Goal: Task Accomplishment & Management: Manage account settings

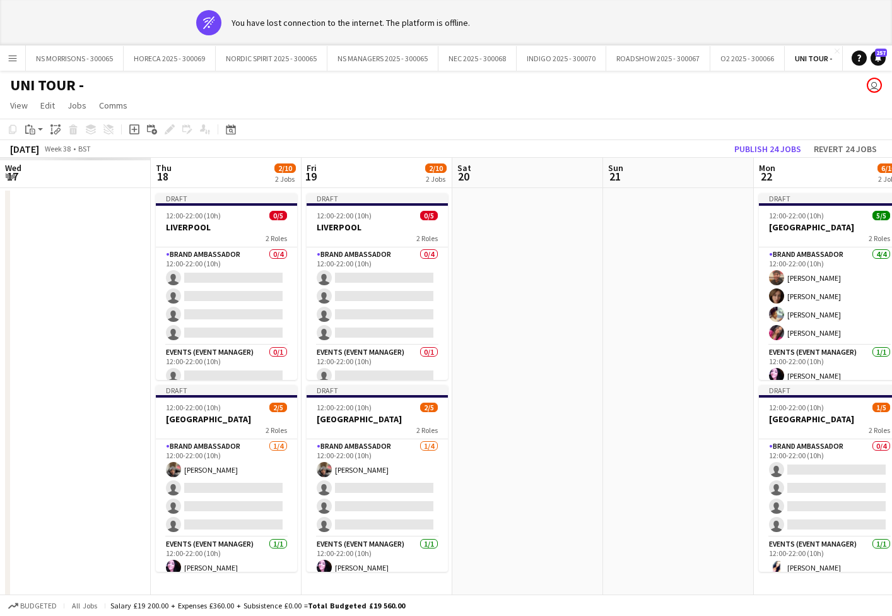
scroll to position [0, 290]
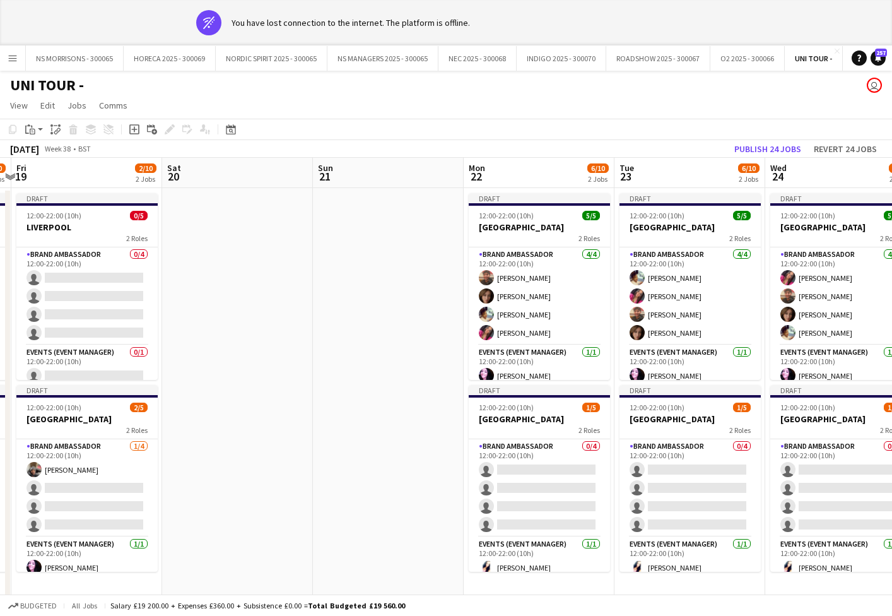
click at [354, 270] on app-date-cell at bounding box center [388, 414] width 151 height 452
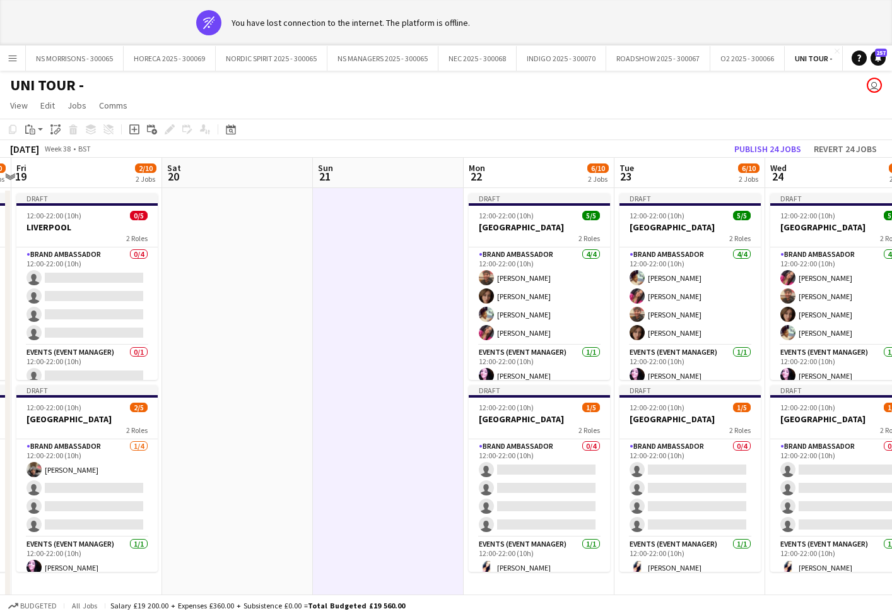
click at [399, 241] on app-date-cell at bounding box center [388, 414] width 151 height 452
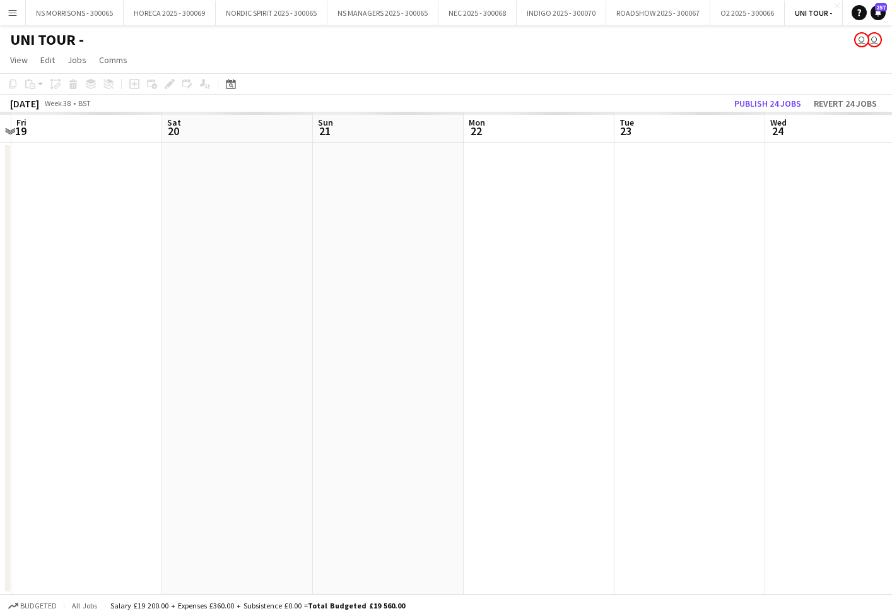
click at [775, 144] on app-date-cell at bounding box center [840, 369] width 151 height 452
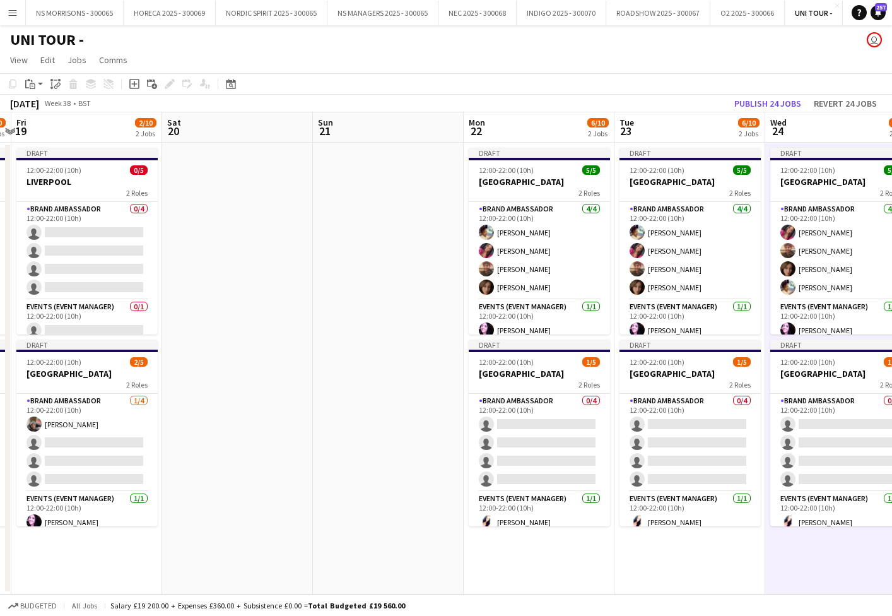
click at [787, 98] on button "Publish 24 jobs" at bounding box center [767, 103] width 77 height 16
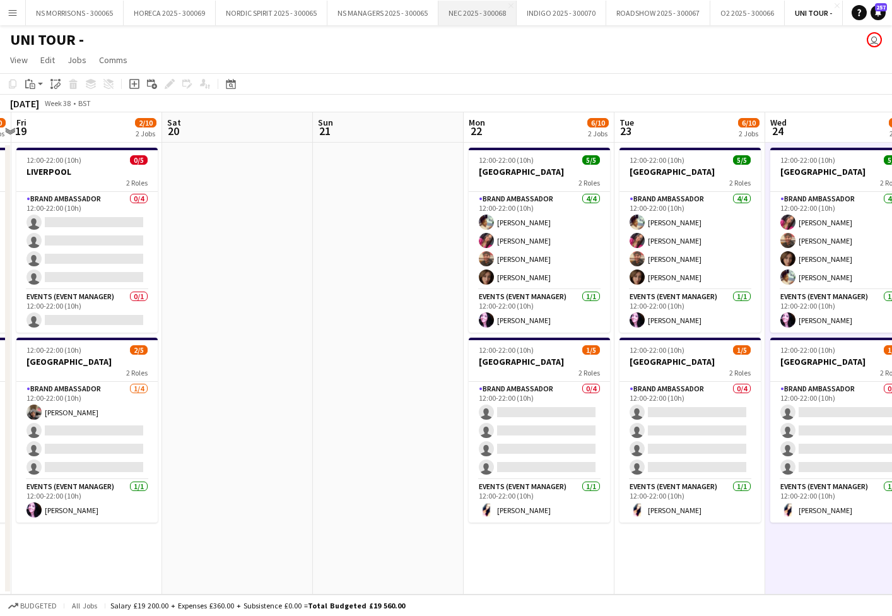
click at [475, 12] on button "NEC 2025 - 300068 Close" at bounding box center [478, 13] width 78 height 25
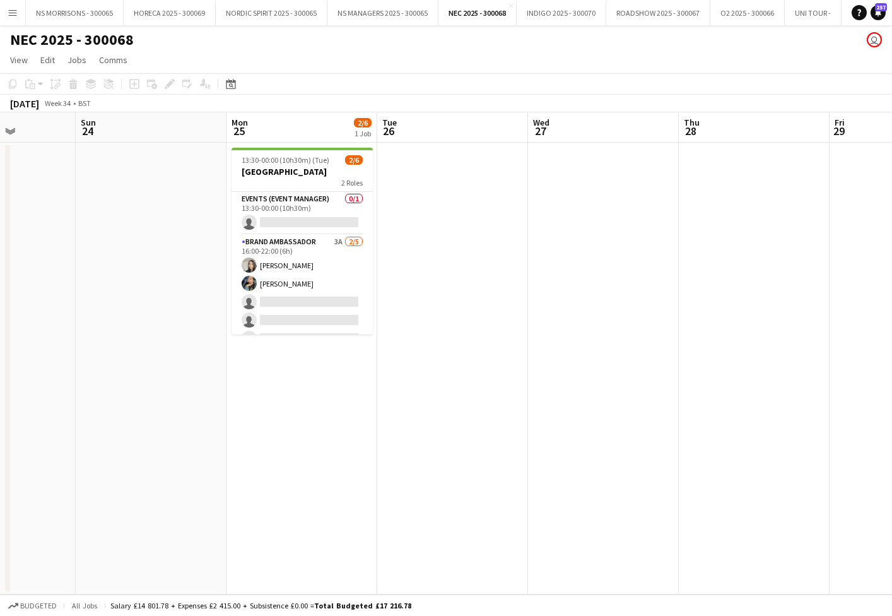
scroll to position [0, 379]
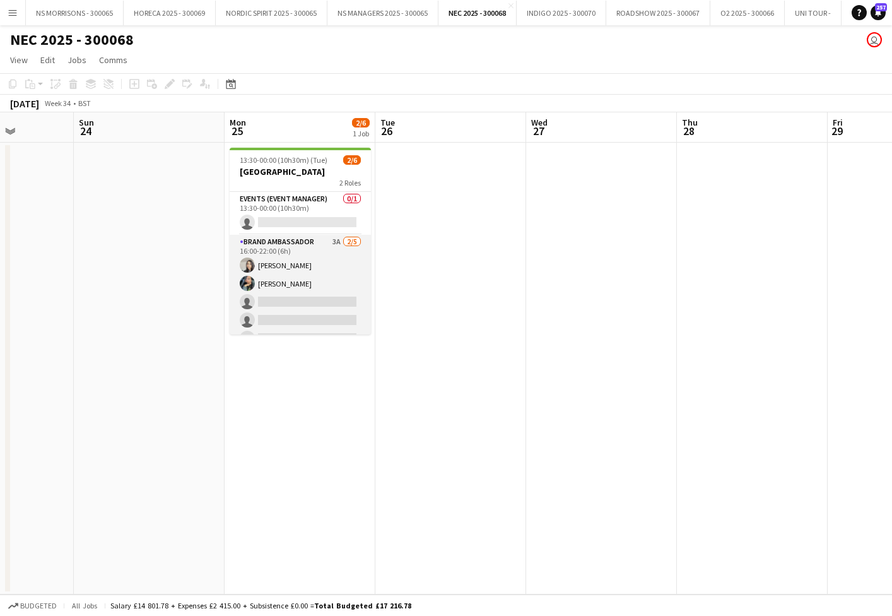
click at [319, 273] on app-card-role "Brand Ambassador 3A [DATE] 16:00-22:00 (6h) [PERSON_NAME] [PERSON_NAME] single-…" at bounding box center [300, 293] width 141 height 116
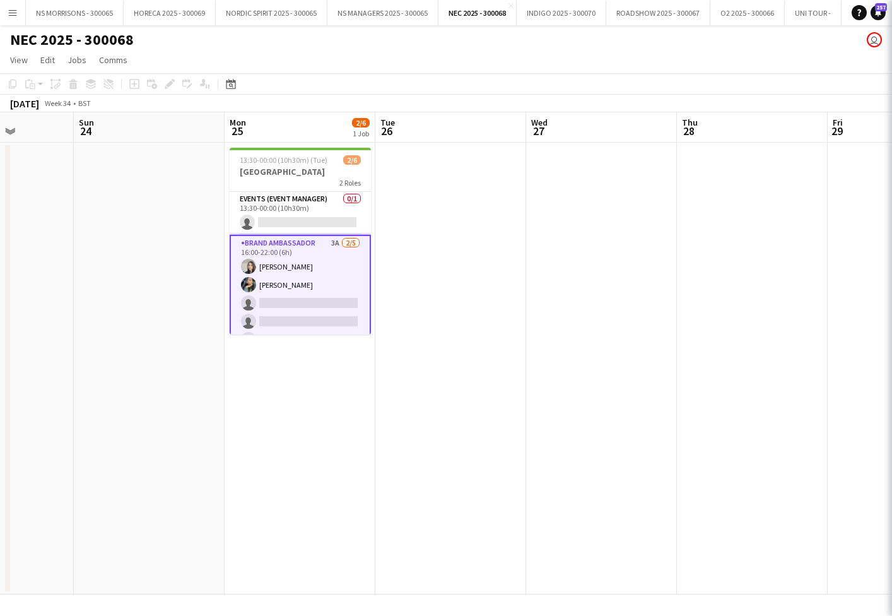
scroll to position [0, 379]
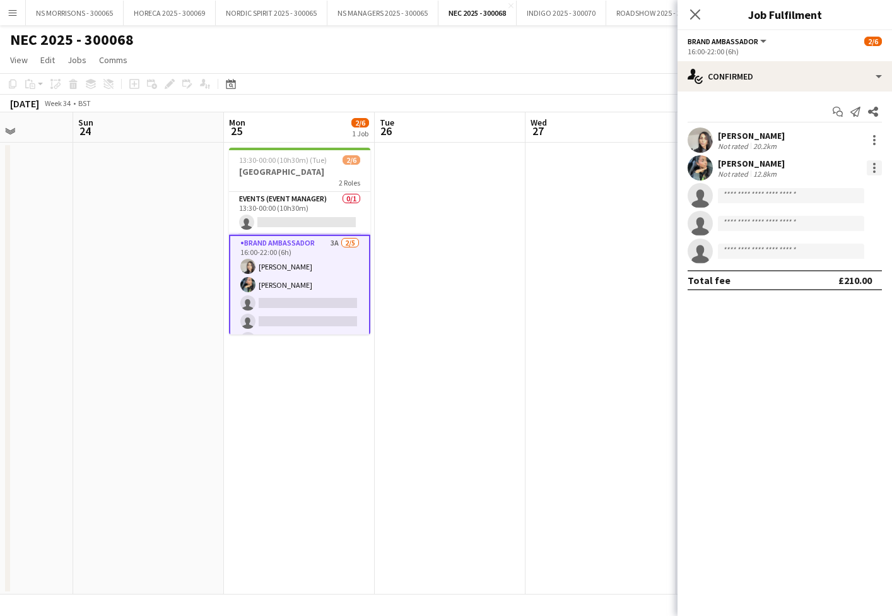
click at [871, 168] on div at bounding box center [874, 167] width 15 height 15
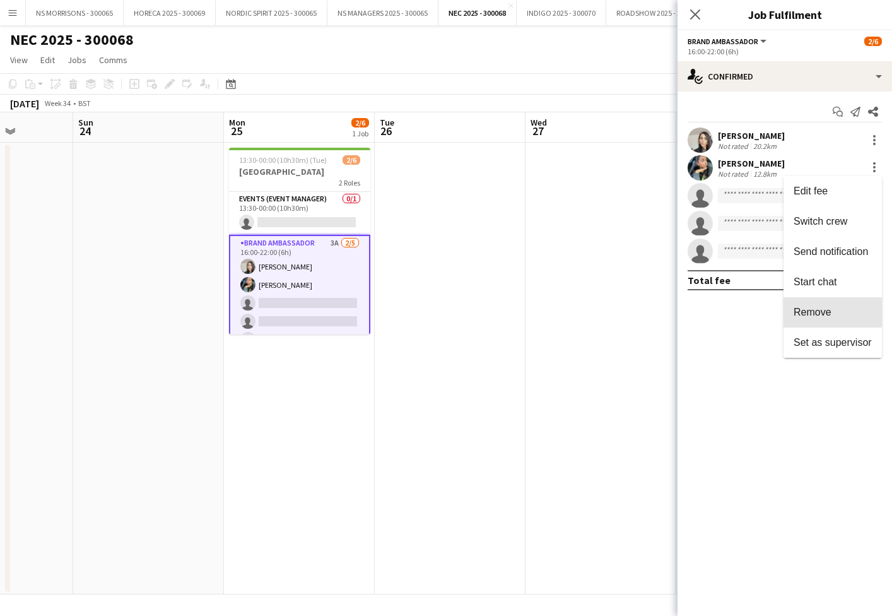
drag, startPoint x: 806, startPoint y: 313, endPoint x: 528, endPoint y: 286, distance: 279.5
click at [806, 313] on span "Remove" at bounding box center [813, 312] width 38 height 11
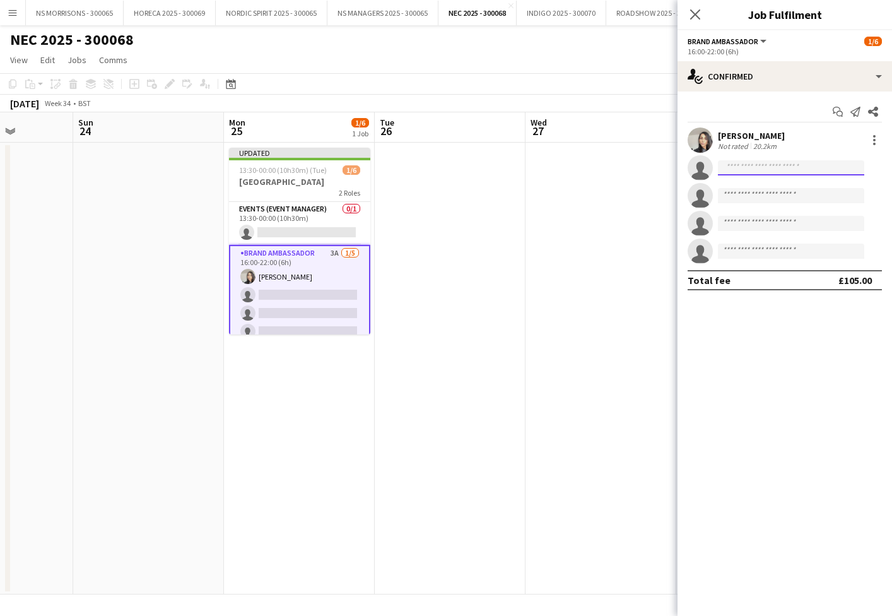
click at [770, 170] on input at bounding box center [791, 167] width 146 height 15
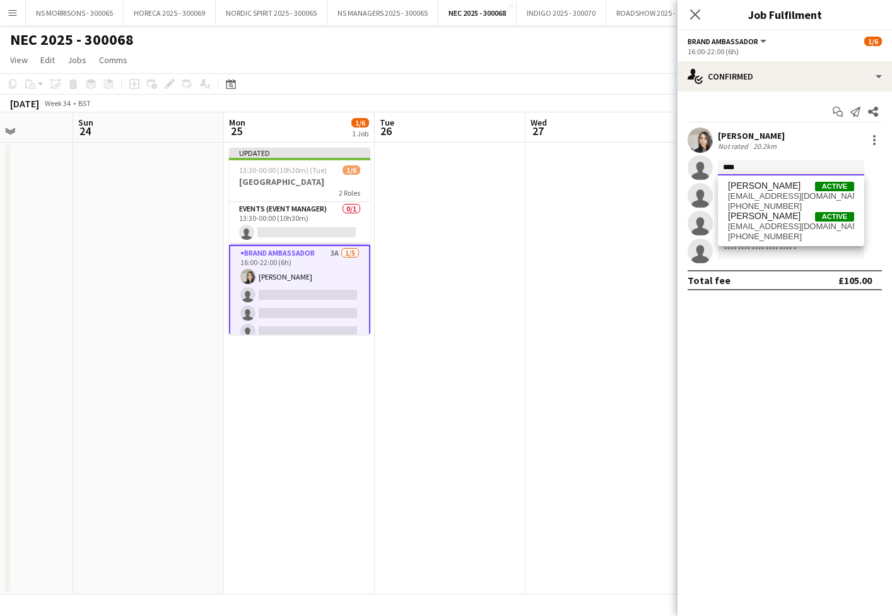
scroll to position [0, 0]
type input "****"
click at [771, 195] on span "[EMAIL_ADDRESS][DOMAIN_NAME]" at bounding box center [791, 196] width 126 height 10
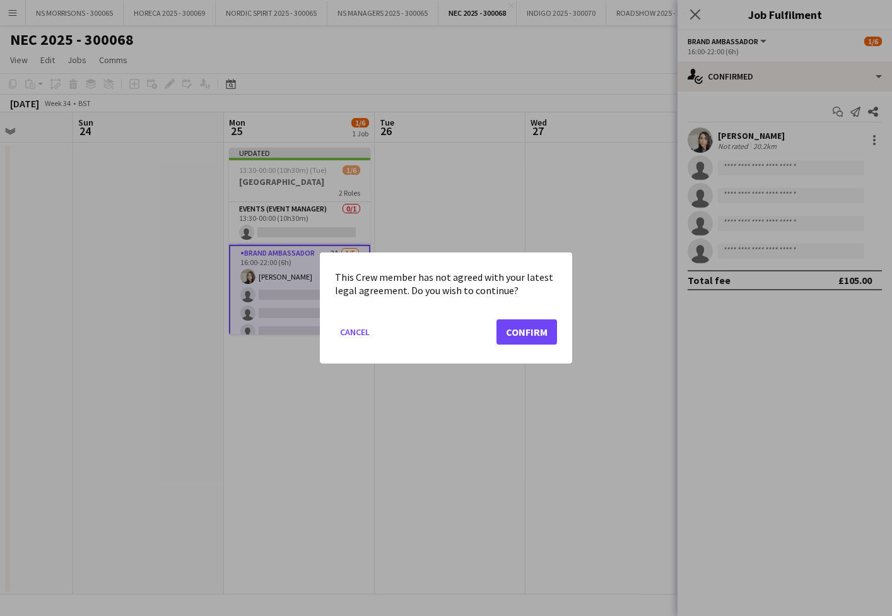
click at [537, 326] on button "Confirm" at bounding box center [527, 331] width 61 height 25
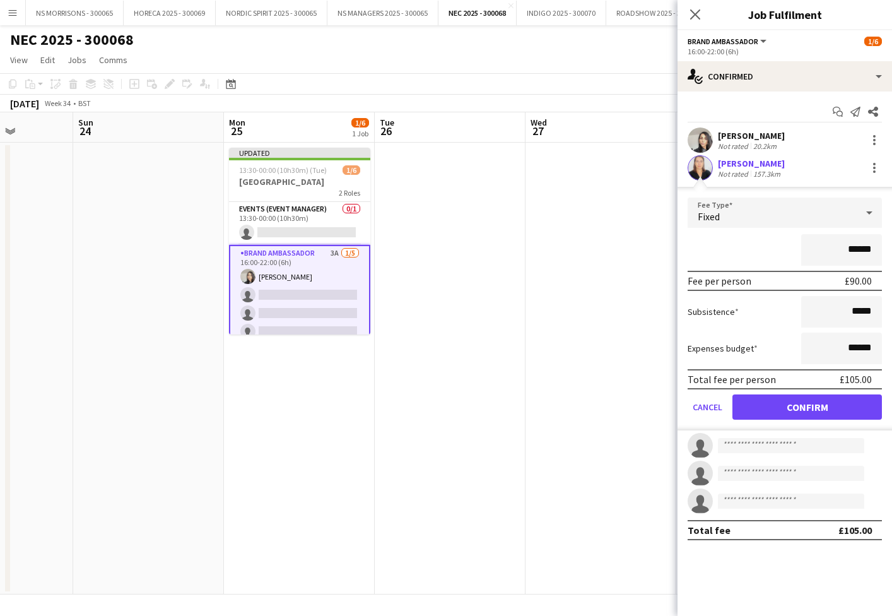
click at [724, 161] on div "[PERSON_NAME]" at bounding box center [751, 163] width 67 height 11
click at [800, 401] on button "Confirm" at bounding box center [808, 406] width 150 height 25
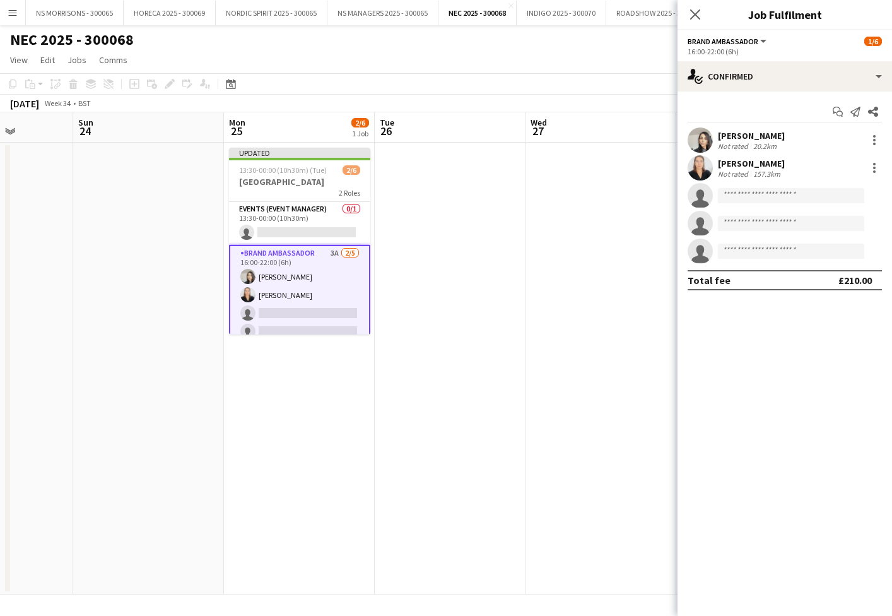
click at [729, 160] on div "[PERSON_NAME]" at bounding box center [751, 163] width 67 height 11
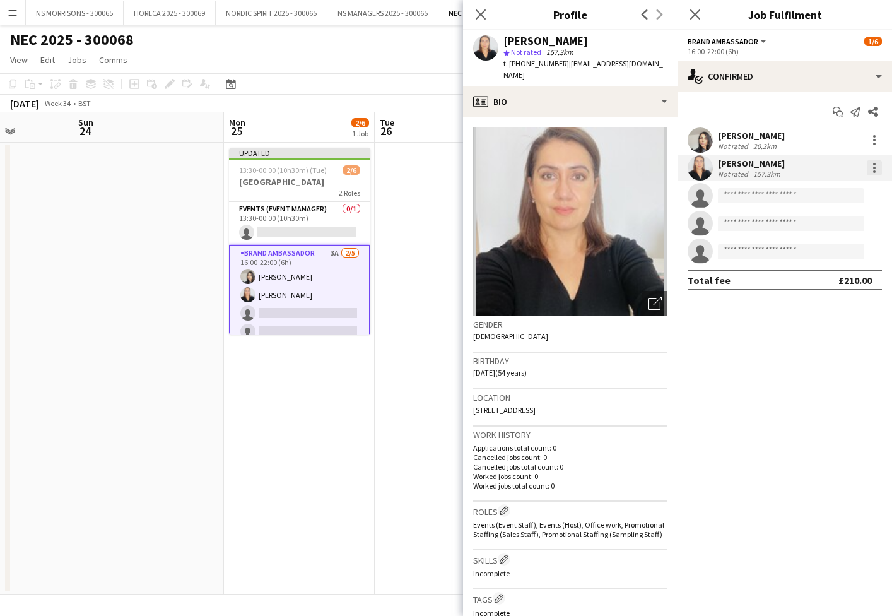
click at [875, 165] on div at bounding box center [874, 167] width 15 height 15
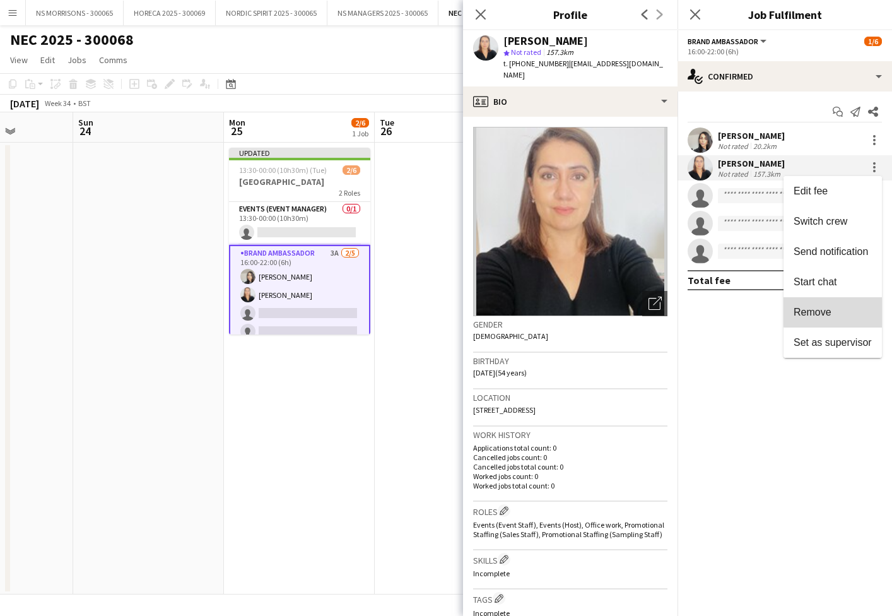
click at [842, 305] on button "Remove" at bounding box center [833, 312] width 98 height 30
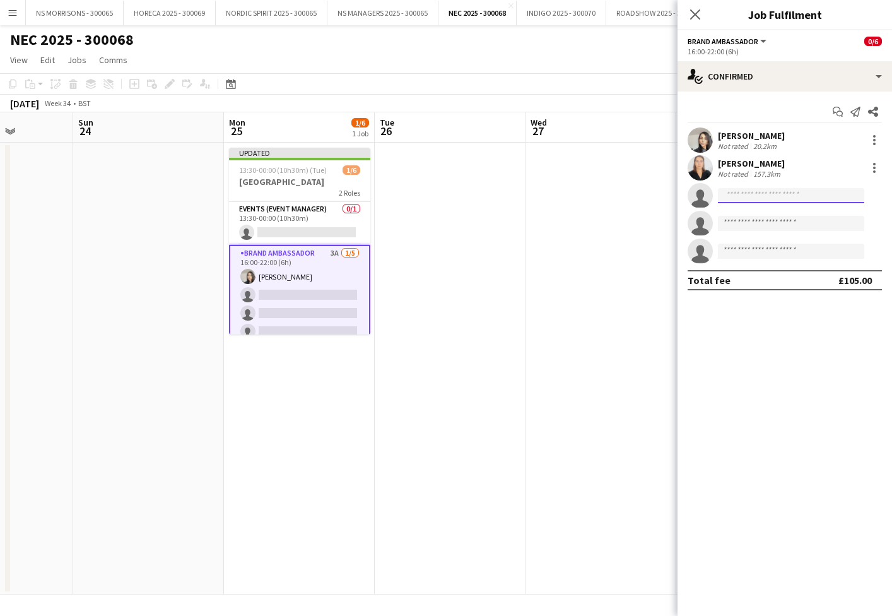
click at [773, 199] on input at bounding box center [791, 195] width 146 height 15
click at [871, 166] on div at bounding box center [874, 167] width 15 height 15
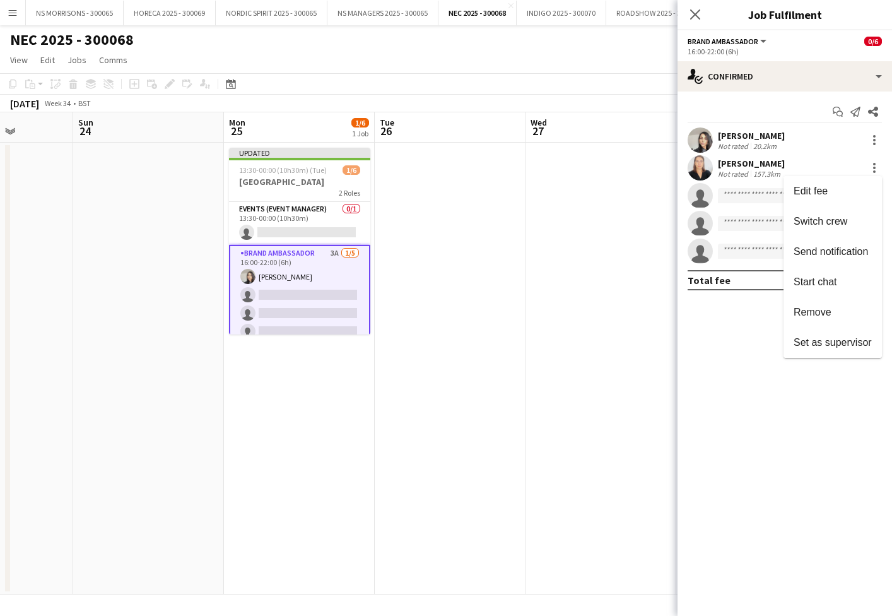
drag, startPoint x: 817, startPoint y: 314, endPoint x: 759, endPoint y: 225, distance: 106.4
click at [817, 314] on span "Remove" at bounding box center [813, 312] width 38 height 11
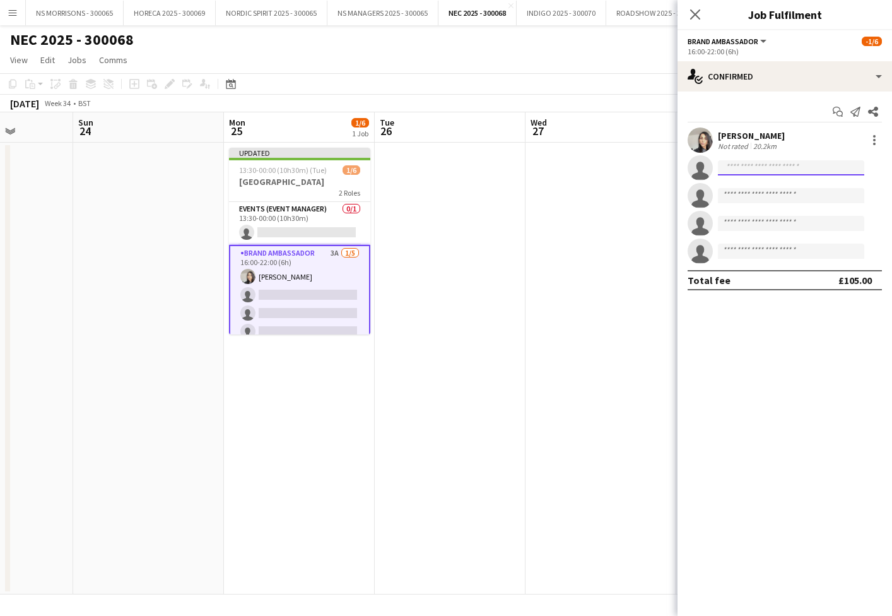
click at [738, 170] on input at bounding box center [791, 167] width 146 height 15
type input "*****"
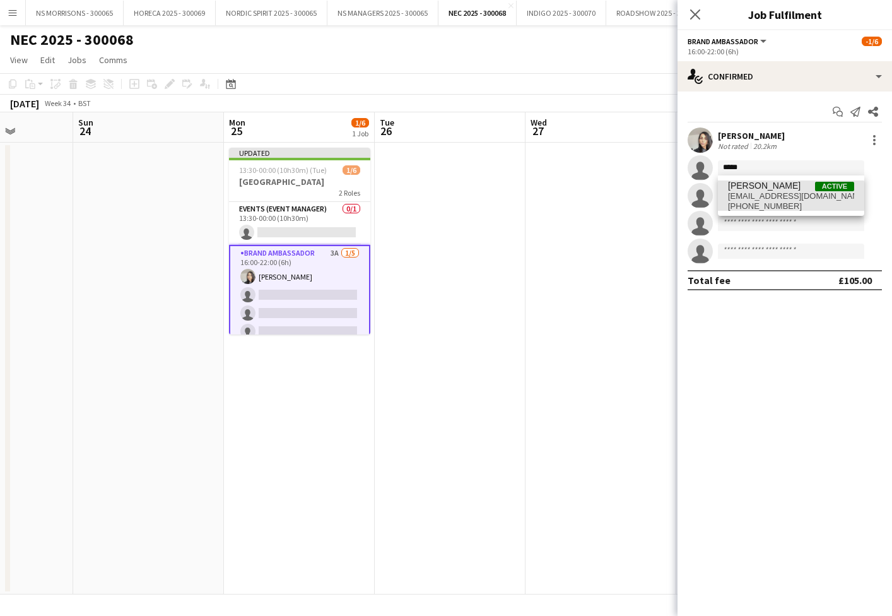
drag, startPoint x: 756, startPoint y: 190, endPoint x: 760, endPoint y: 204, distance: 15.0
click at [760, 204] on span "[PHONE_NUMBER]" at bounding box center [791, 206] width 126 height 10
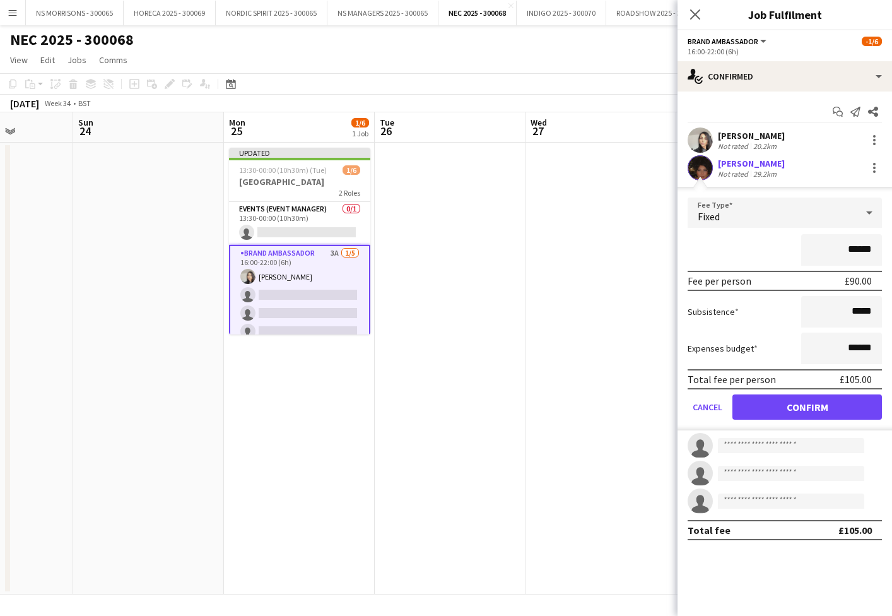
click at [775, 409] on button "Confirm" at bounding box center [808, 406] width 150 height 25
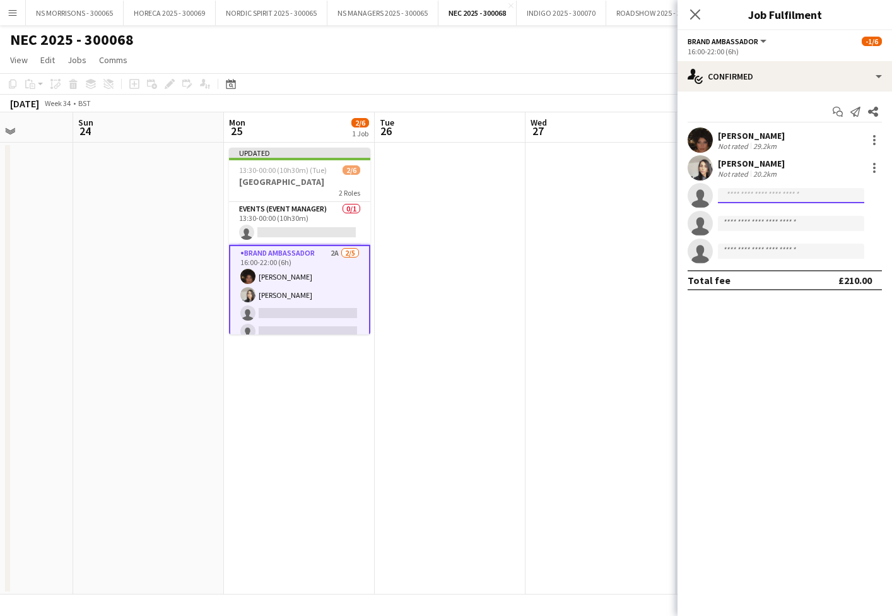
click at [736, 197] on input at bounding box center [791, 195] width 146 height 15
type input "***"
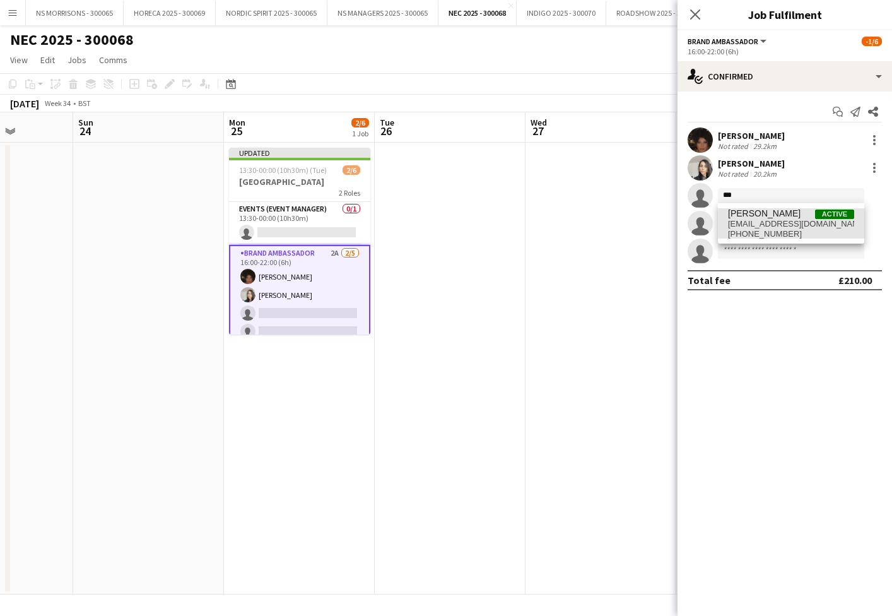
click at [738, 220] on span "[EMAIL_ADDRESS][DOMAIN_NAME]" at bounding box center [791, 224] width 126 height 10
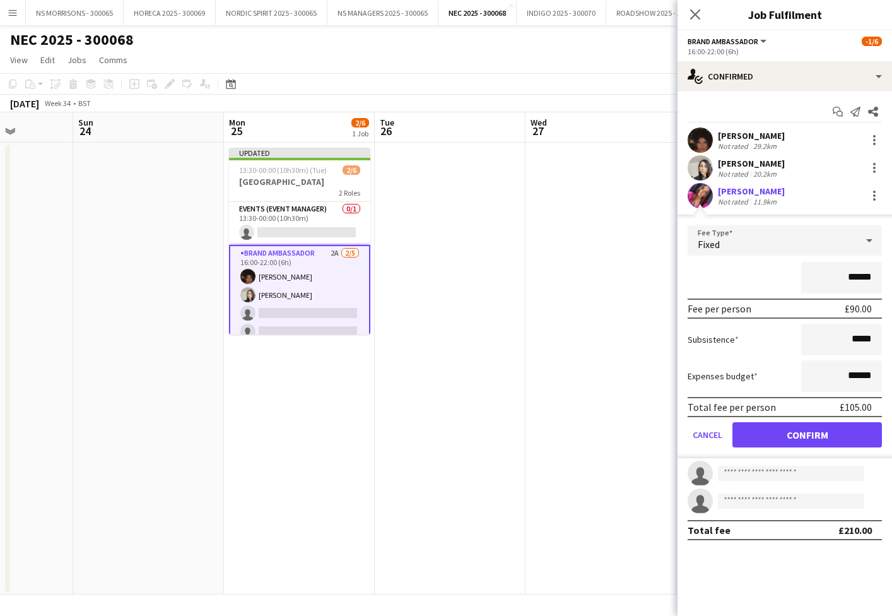
drag, startPoint x: 776, startPoint y: 437, endPoint x: 763, endPoint y: 432, distance: 13.8
click at [771, 435] on button "Confirm" at bounding box center [808, 434] width 150 height 25
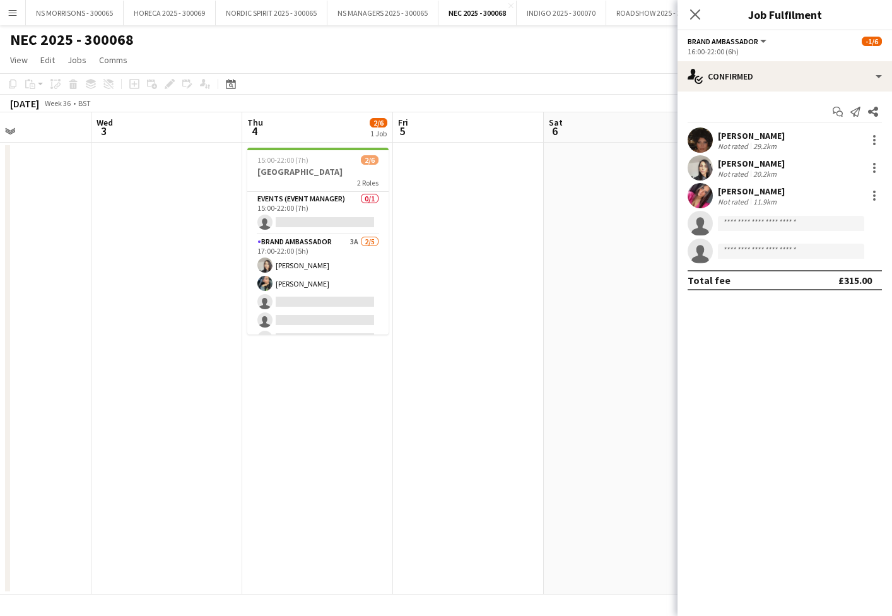
scroll to position [0, 512]
drag, startPoint x: 359, startPoint y: 309, endPoint x: 524, endPoint y: 287, distance: 166.1
click at [359, 309] on app-card-role "Brand Ambassador 3A [DATE] 17:00-22:00 (5h) [PERSON_NAME] [PERSON_NAME] single-…" at bounding box center [317, 293] width 141 height 116
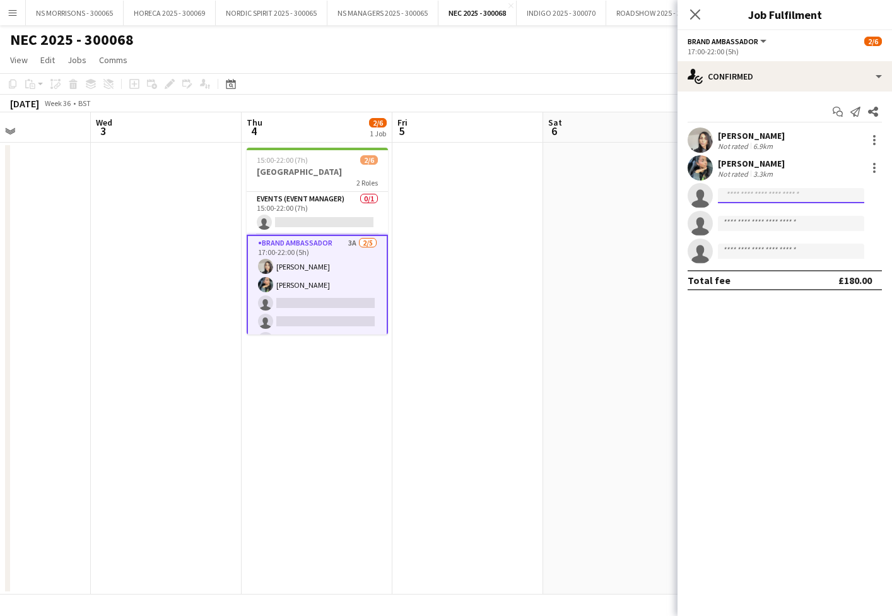
click at [759, 195] on input at bounding box center [791, 195] width 146 height 15
type input "***"
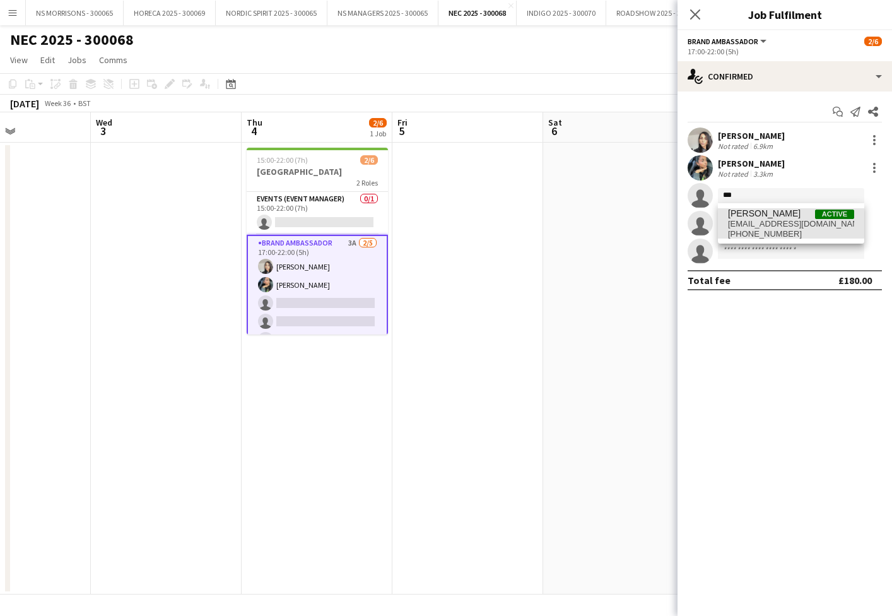
drag, startPoint x: 759, startPoint y: 195, endPoint x: 778, endPoint y: 221, distance: 32.1
click at [778, 221] on span "[EMAIL_ADDRESS][DOMAIN_NAME]" at bounding box center [791, 224] width 126 height 10
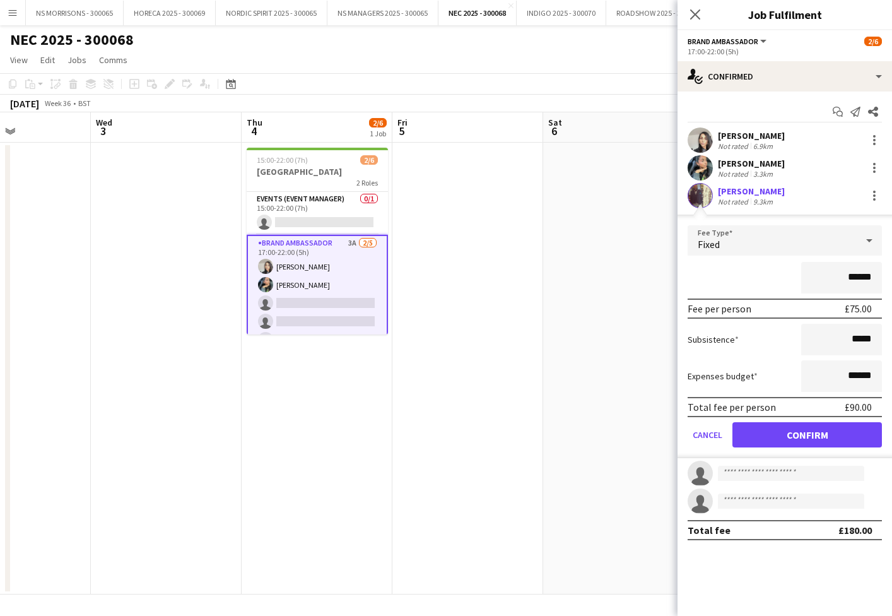
click at [784, 428] on button "Confirm" at bounding box center [808, 434] width 150 height 25
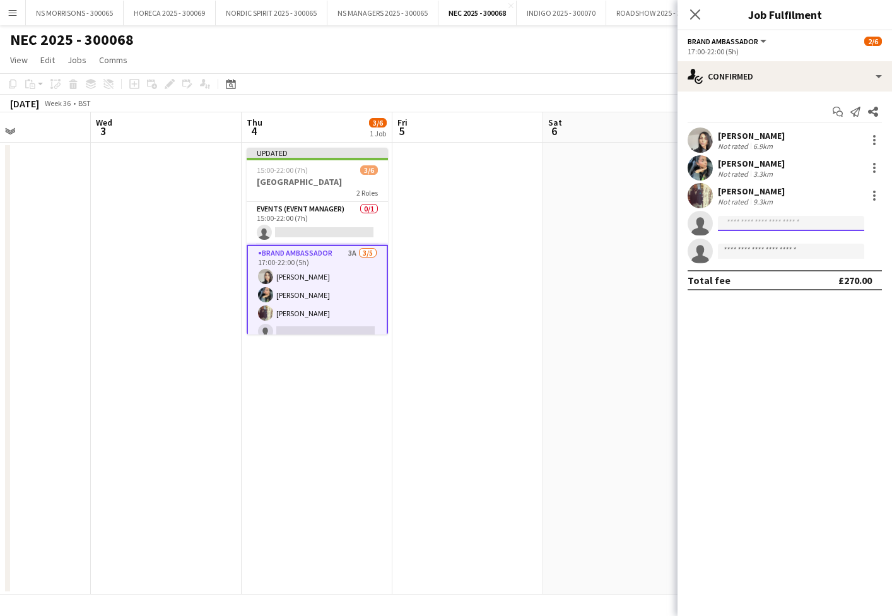
click at [729, 224] on input at bounding box center [791, 223] width 146 height 15
type input "****"
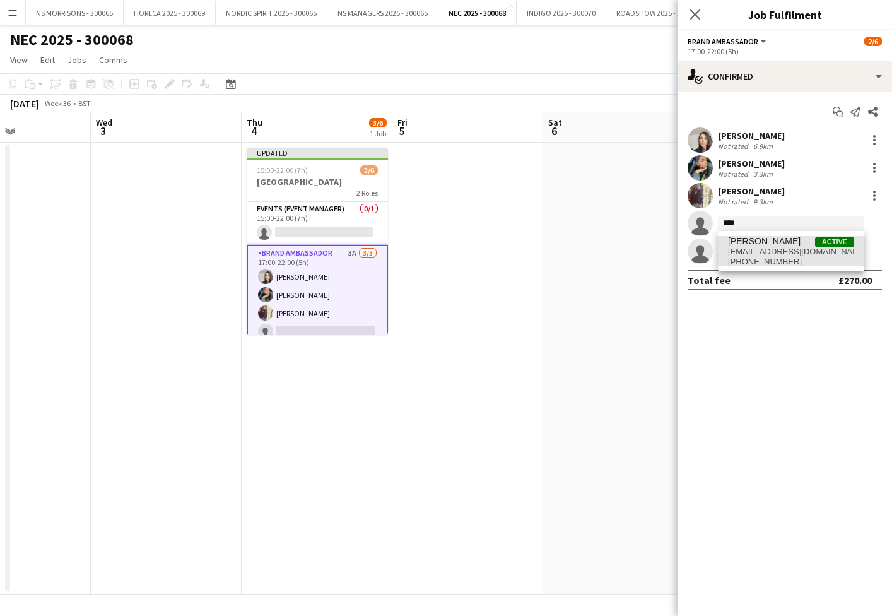
drag, startPoint x: 735, startPoint y: 251, endPoint x: 746, endPoint y: 261, distance: 14.7
click at [735, 251] on span "[EMAIL_ADDRESS][DOMAIN_NAME]" at bounding box center [791, 252] width 126 height 10
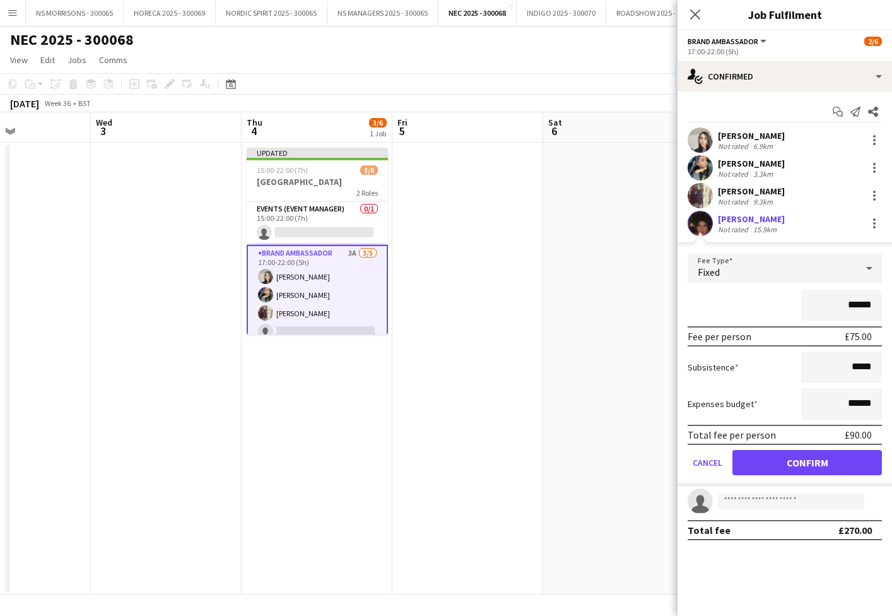
drag, startPoint x: 777, startPoint y: 459, endPoint x: 777, endPoint y: 396, distance: 63.1
click at [777, 459] on button "Confirm" at bounding box center [808, 462] width 150 height 25
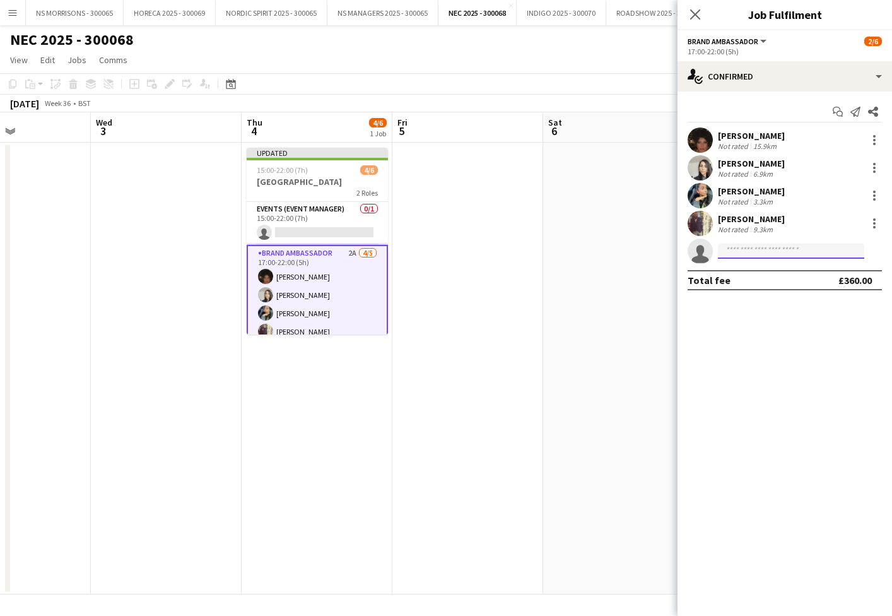
click at [769, 254] on input at bounding box center [791, 251] width 146 height 15
type input "***"
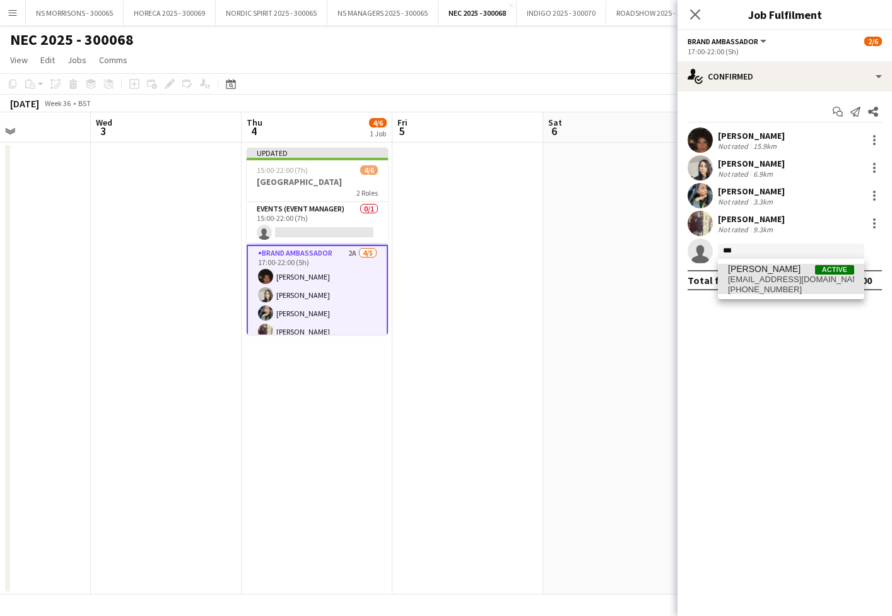
drag, startPoint x: 772, startPoint y: 276, endPoint x: 771, endPoint y: 283, distance: 7.0
click at [772, 276] on span "[EMAIL_ADDRESS][DOMAIN_NAME]" at bounding box center [791, 279] width 126 height 10
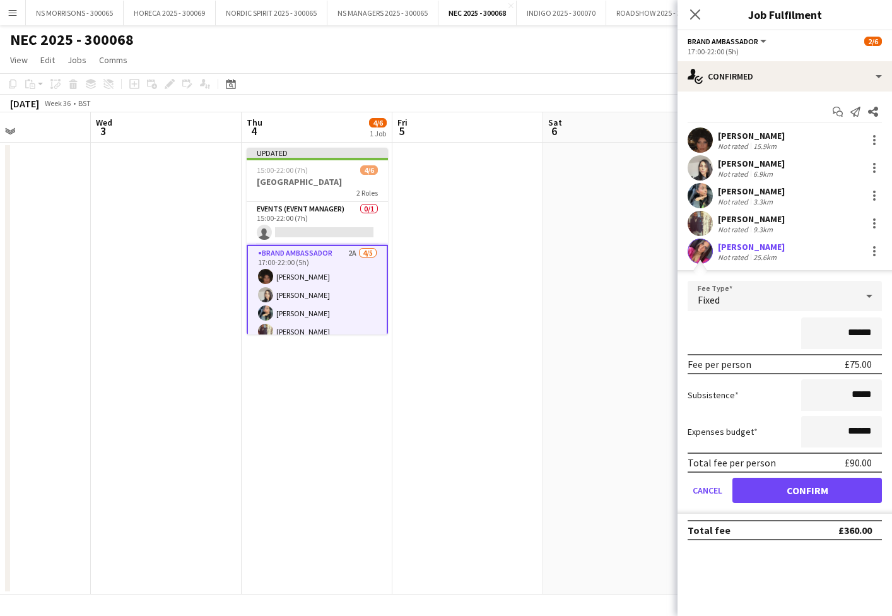
drag, startPoint x: 758, startPoint y: 484, endPoint x: 662, endPoint y: 463, distance: 98.8
click at [758, 484] on button "Confirm" at bounding box center [808, 490] width 150 height 25
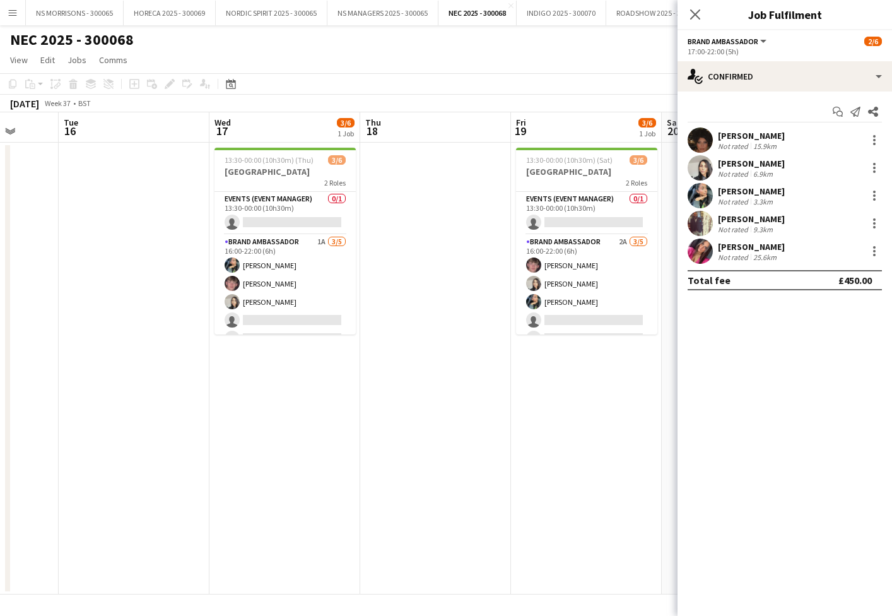
scroll to position [0, 396]
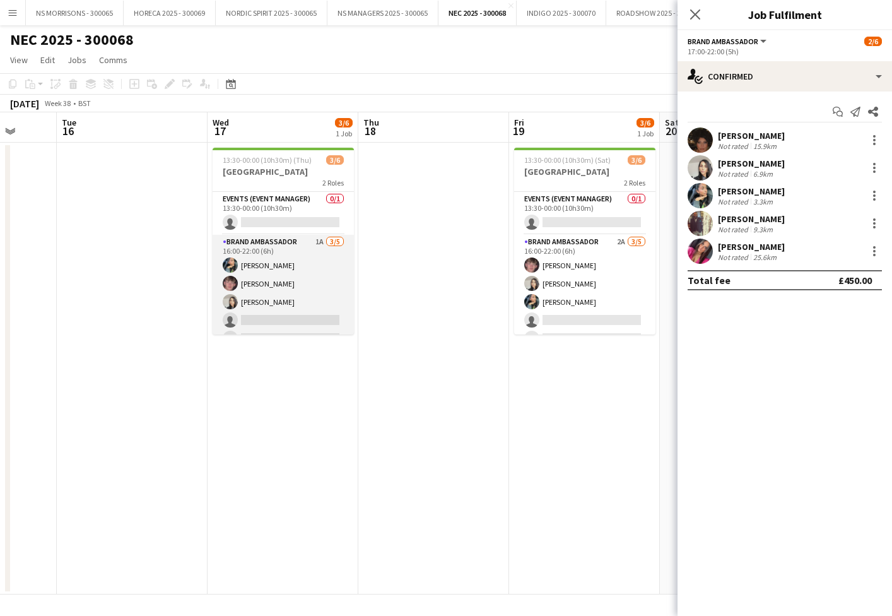
click at [274, 322] on app-card-role "Brand Ambassador 1A [DATE] 16:00-22:00 (6h) [PERSON_NAME] [PERSON_NAME] [PERSON…" at bounding box center [283, 293] width 141 height 116
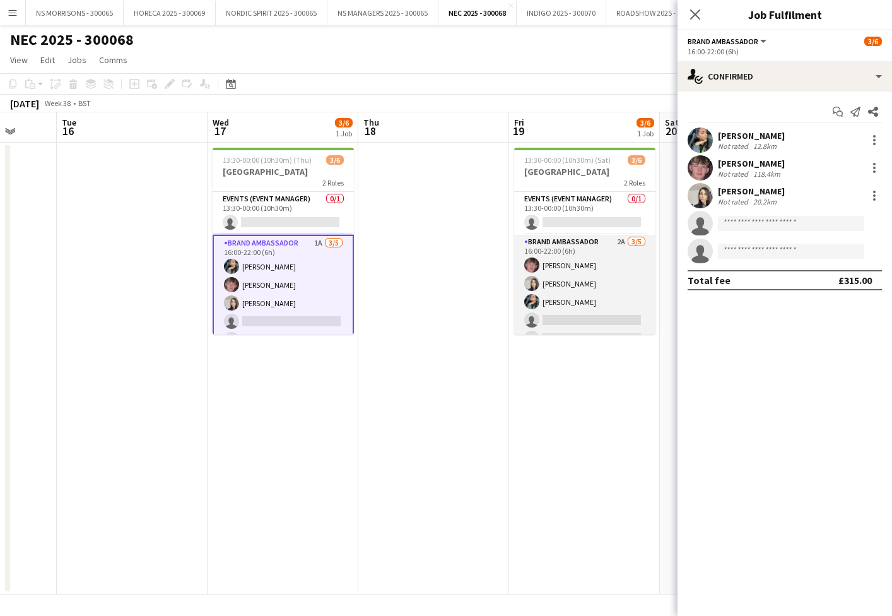
drag, startPoint x: 537, startPoint y: 317, endPoint x: 613, endPoint y: 294, distance: 79.8
click at [537, 317] on app-card-role "Brand Ambassador 2A [DATE] 16:00-22:00 (6h) [PERSON_NAME] [PERSON_NAME] [PERSON…" at bounding box center [584, 293] width 141 height 116
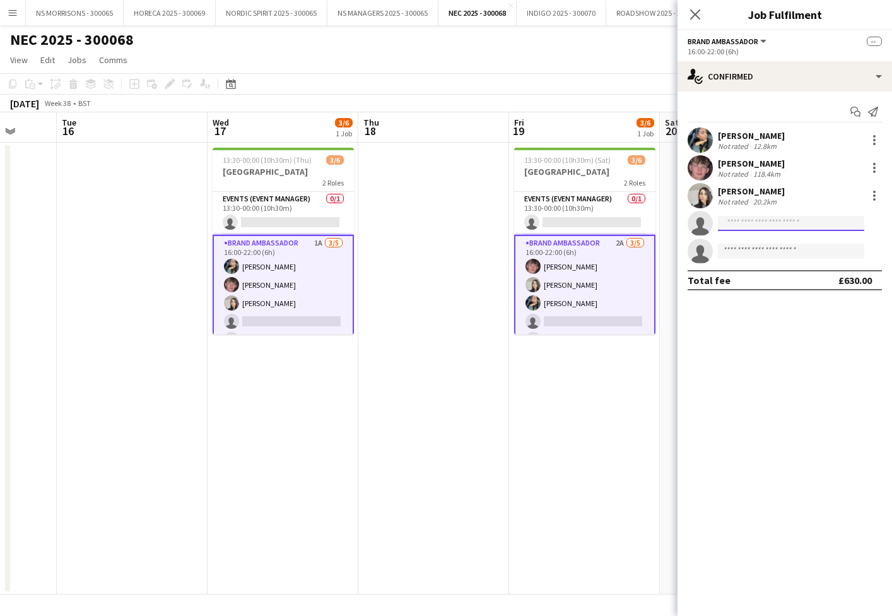
click at [761, 224] on input at bounding box center [791, 223] width 146 height 15
type input "***"
drag, startPoint x: 761, startPoint y: 244, endPoint x: 763, endPoint y: 257, distance: 12.9
click at [760, 244] on span "[PERSON_NAME]" at bounding box center [764, 241] width 73 height 11
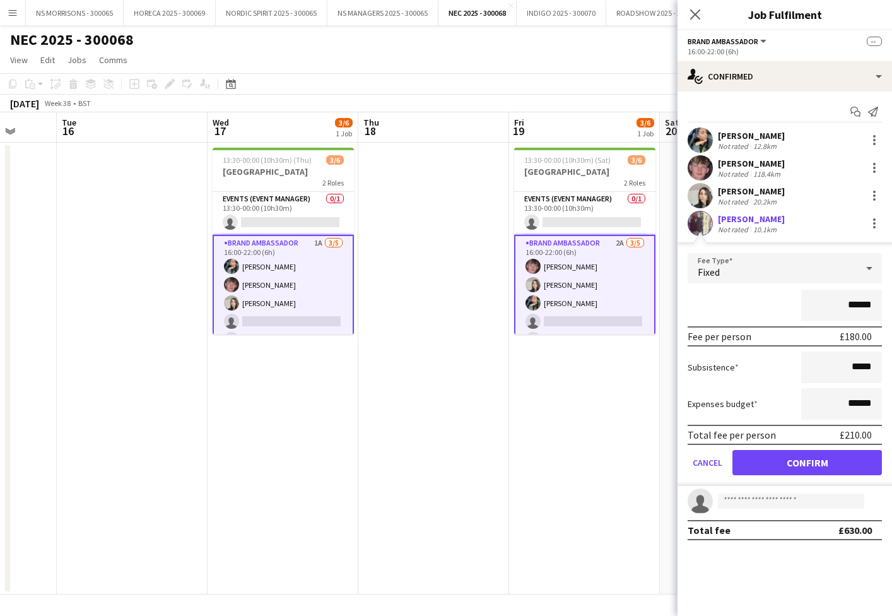
click at [769, 457] on button "Confirm" at bounding box center [808, 462] width 150 height 25
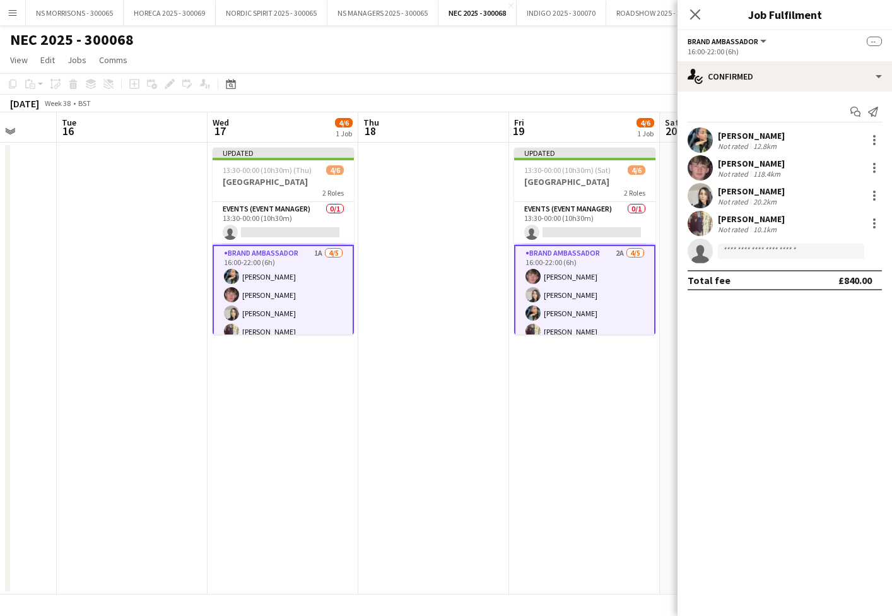
drag, startPoint x: 604, startPoint y: 293, endPoint x: 642, endPoint y: 290, distance: 38.0
click at [605, 293] on app-calendar-viewport "Sat 13 Sun 14 Mon 15 Tue 16 Wed 17 4/6 1 Job Thu 18 Fri 19 4/6 1 Job Sat 20 Sun…" at bounding box center [446, 353] width 892 height 482
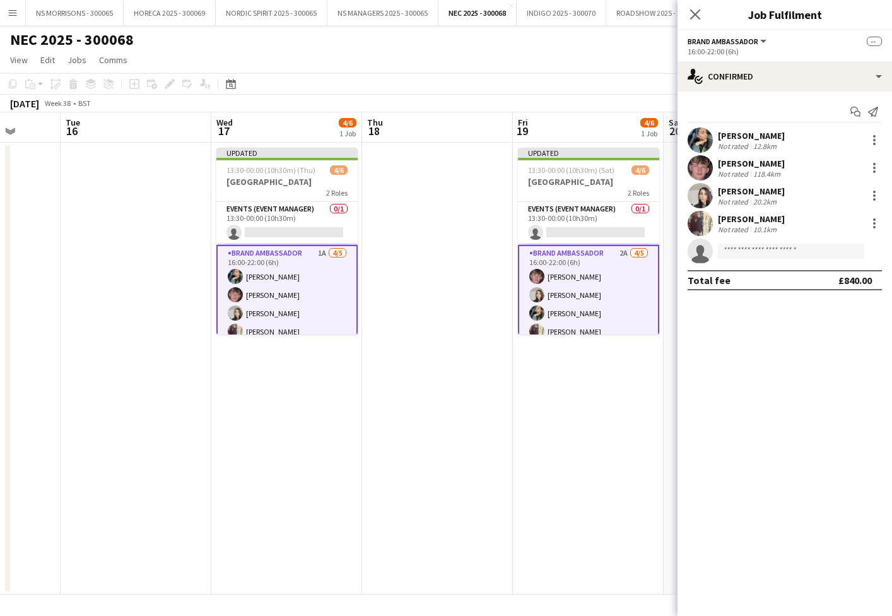
click at [628, 295] on app-card-role "Brand Ambassador 2A [DATE] 16:00-22:00 (6h) [PERSON_NAME] [PERSON_NAME] [PERSON…" at bounding box center [588, 304] width 141 height 119
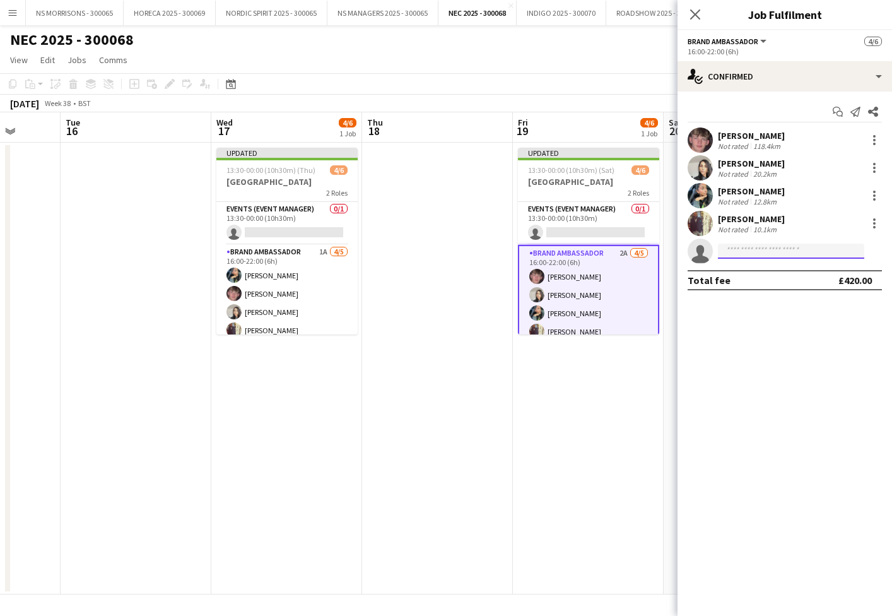
click at [750, 250] on input at bounding box center [791, 251] width 146 height 15
type input "****"
click at [746, 279] on span "[EMAIL_ADDRESS][DOMAIN_NAME]" at bounding box center [791, 279] width 126 height 10
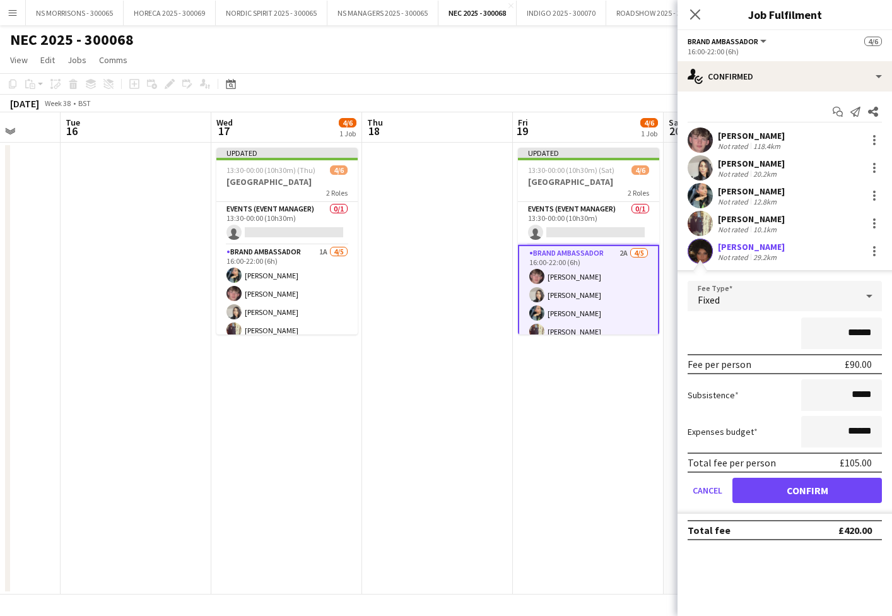
click at [746, 480] on button "Confirm" at bounding box center [808, 490] width 150 height 25
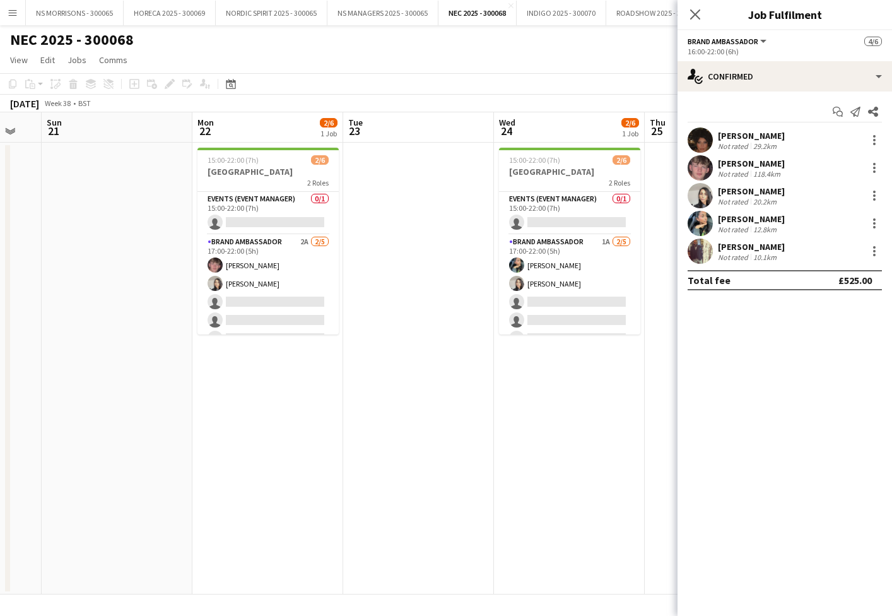
scroll to position [0, 416]
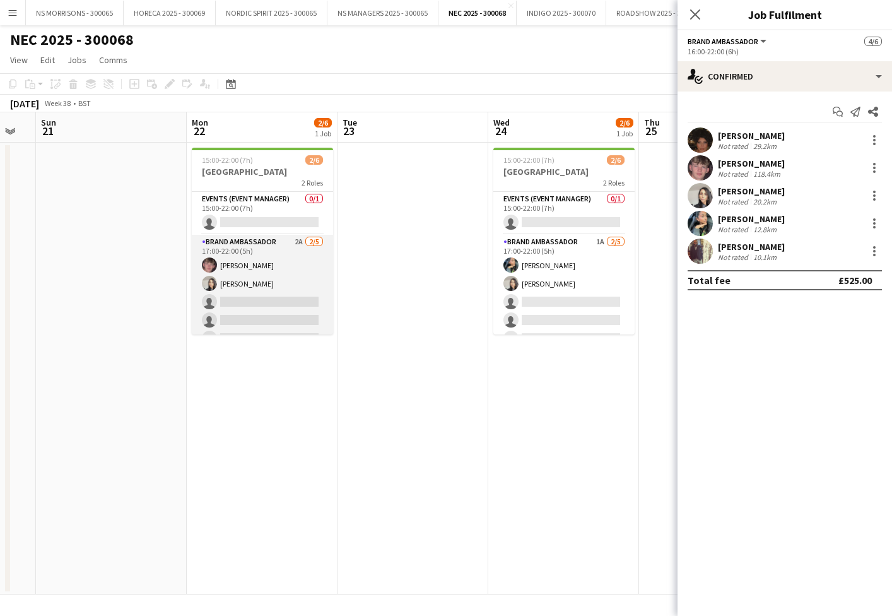
click at [269, 310] on app-card-role "Brand Ambassador 2A [DATE] 17:00-22:00 (5h) [PERSON_NAME] [PERSON_NAME] single-…" at bounding box center [262, 293] width 141 height 116
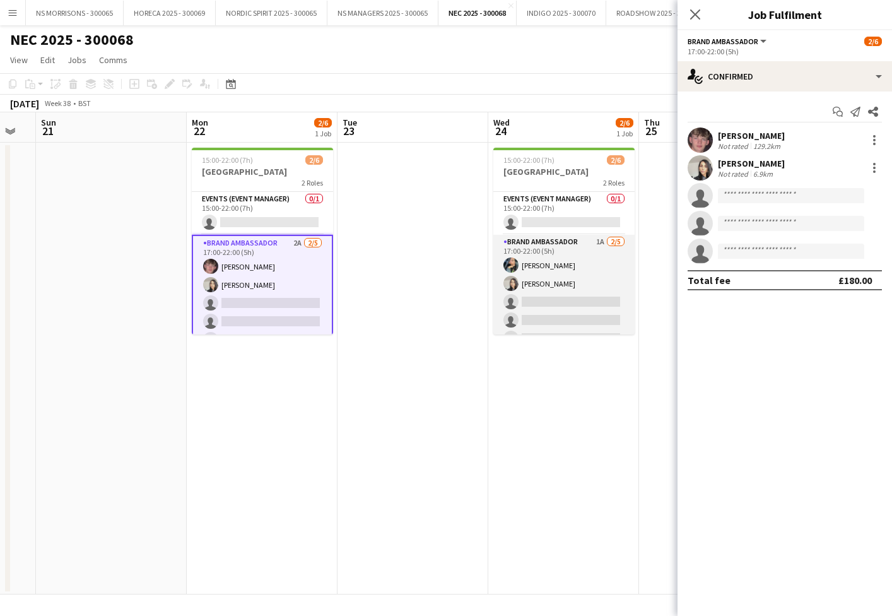
click at [569, 299] on app-card-role "Brand Ambassador 1A [DATE] 17:00-22:00 (5h) [PERSON_NAME] [PERSON_NAME] single-…" at bounding box center [563, 293] width 141 height 116
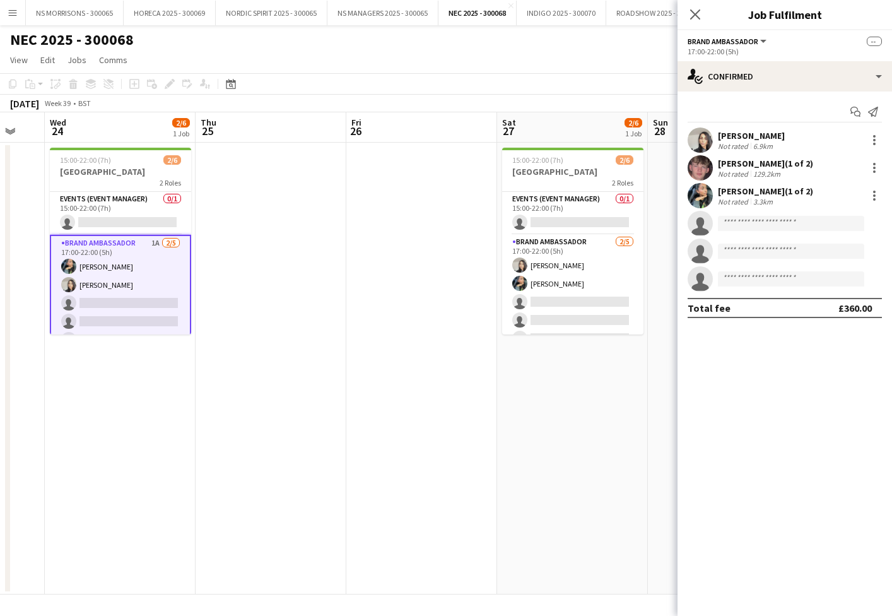
scroll to position [0, 416]
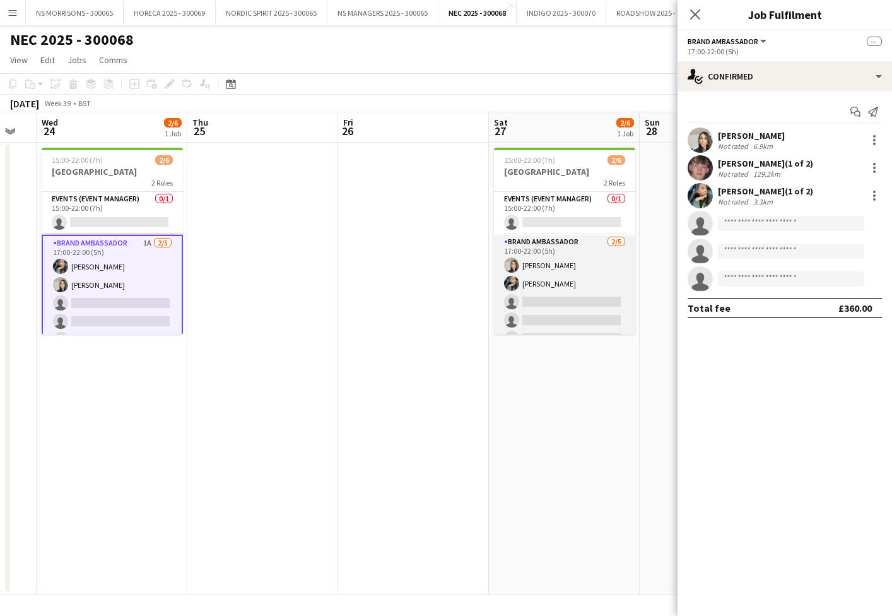
click at [545, 304] on app-card-role "Brand Ambassador [DATE] 17:00-22:00 (5h) [PERSON_NAME] [PERSON_NAME] single-neu…" at bounding box center [564, 293] width 141 height 116
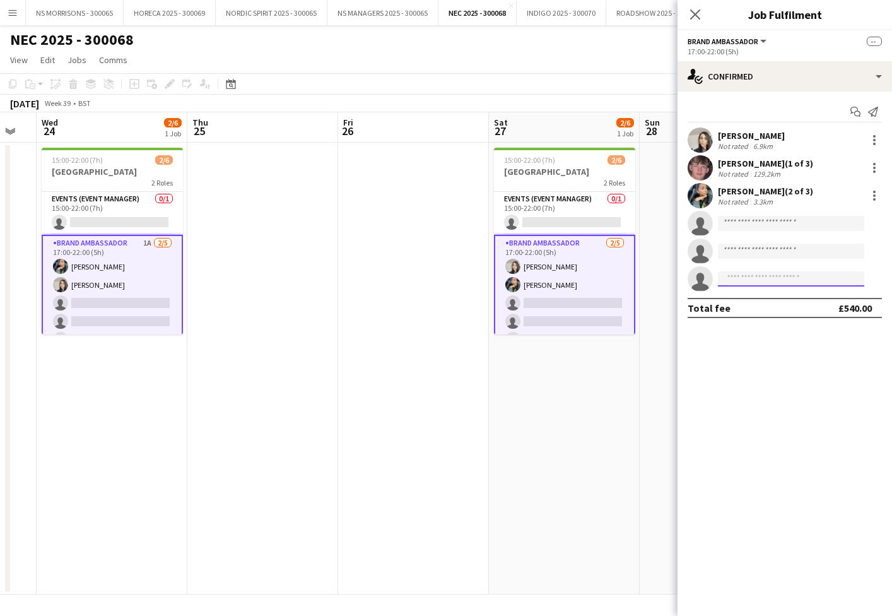
click at [751, 280] on input at bounding box center [791, 278] width 146 height 15
type input "****"
click at [753, 304] on span "[EMAIL_ADDRESS][DOMAIN_NAME]" at bounding box center [791, 307] width 126 height 10
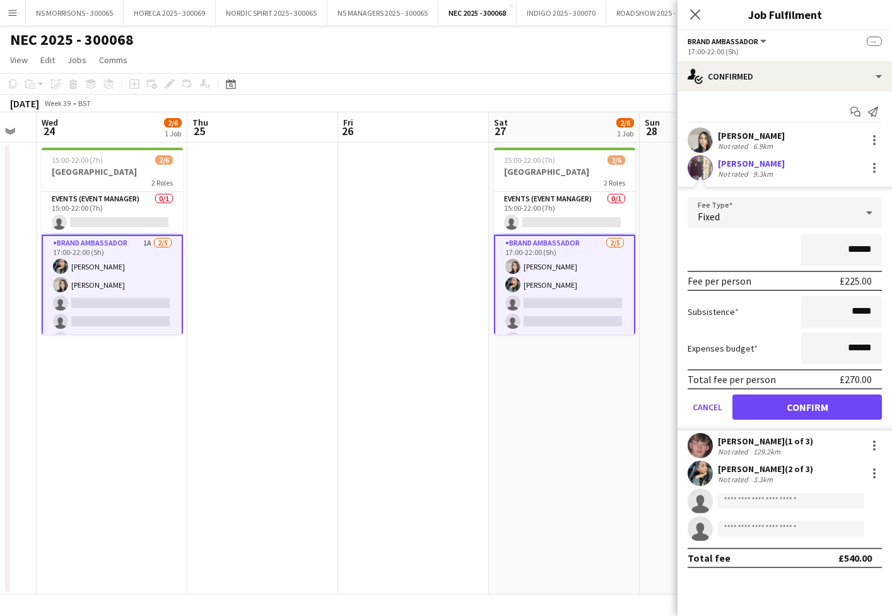
click at [792, 404] on button "Confirm" at bounding box center [808, 406] width 150 height 25
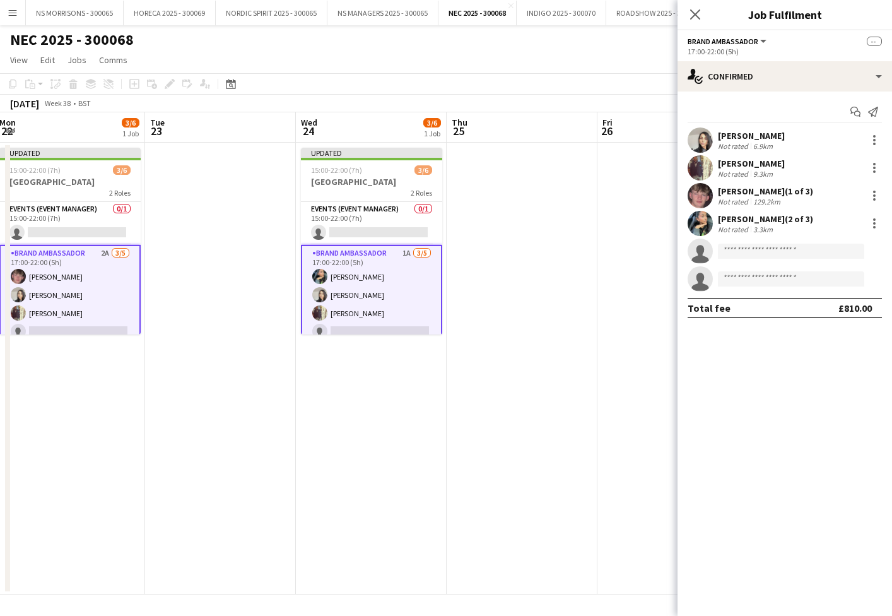
scroll to position [0, 294]
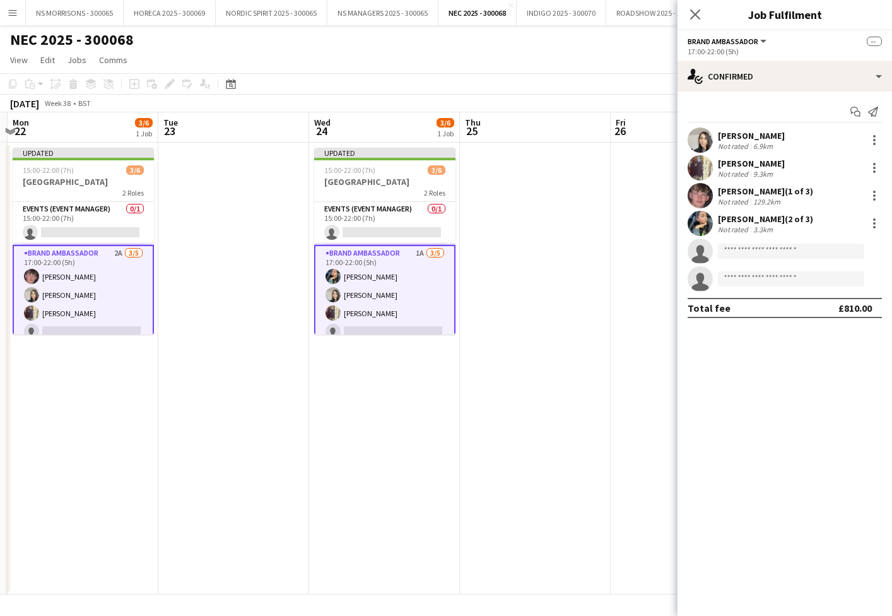
click at [115, 324] on app-card-role "Brand Ambassador 2A [DATE] 17:00-22:00 (5h) [PERSON_NAME] [PERSON_NAME] [PERSON…" at bounding box center [83, 304] width 141 height 119
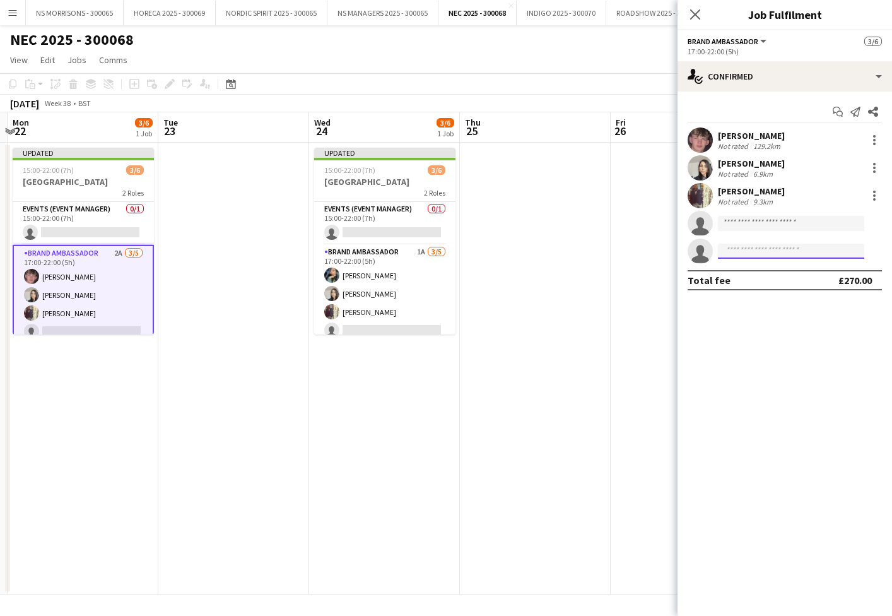
click at [737, 252] on input at bounding box center [791, 251] width 146 height 15
type input "****"
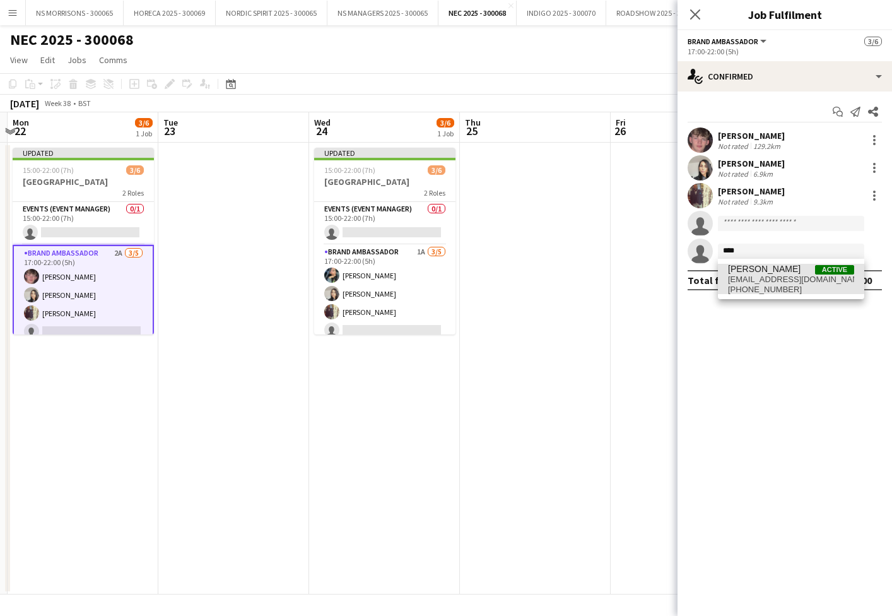
drag, startPoint x: 738, startPoint y: 275, endPoint x: 738, endPoint y: 286, distance: 11.4
click at [738, 275] on span "[EMAIL_ADDRESS][DOMAIN_NAME]" at bounding box center [791, 279] width 126 height 10
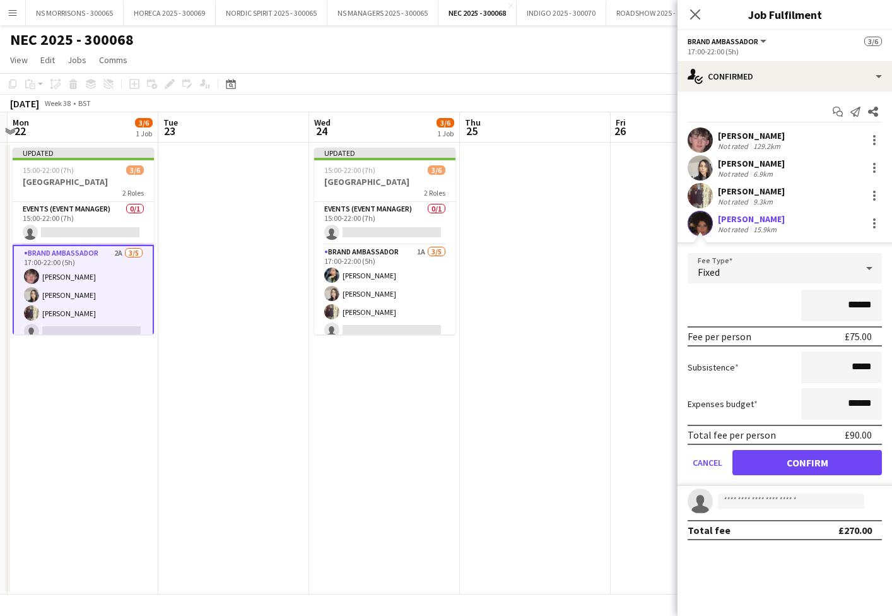
click at [741, 458] on button "Confirm" at bounding box center [808, 462] width 150 height 25
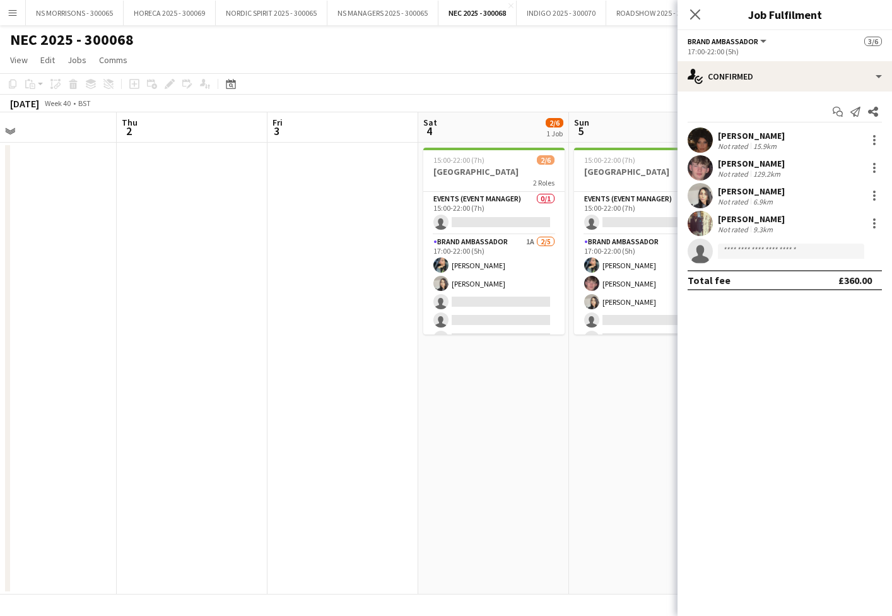
scroll to position [0, 507]
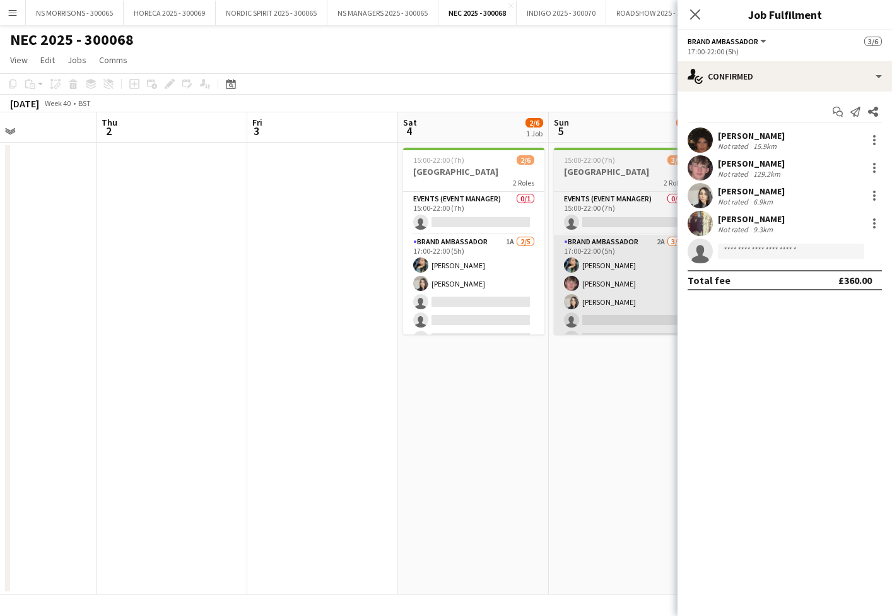
drag, startPoint x: 496, startPoint y: 309, endPoint x: 613, endPoint y: 292, distance: 118.0
click at [496, 309] on app-card-role "Brand Ambassador 1A [DATE] 17:00-22:00 (5h) [PERSON_NAME] [PERSON_NAME] single-…" at bounding box center [473, 293] width 141 height 116
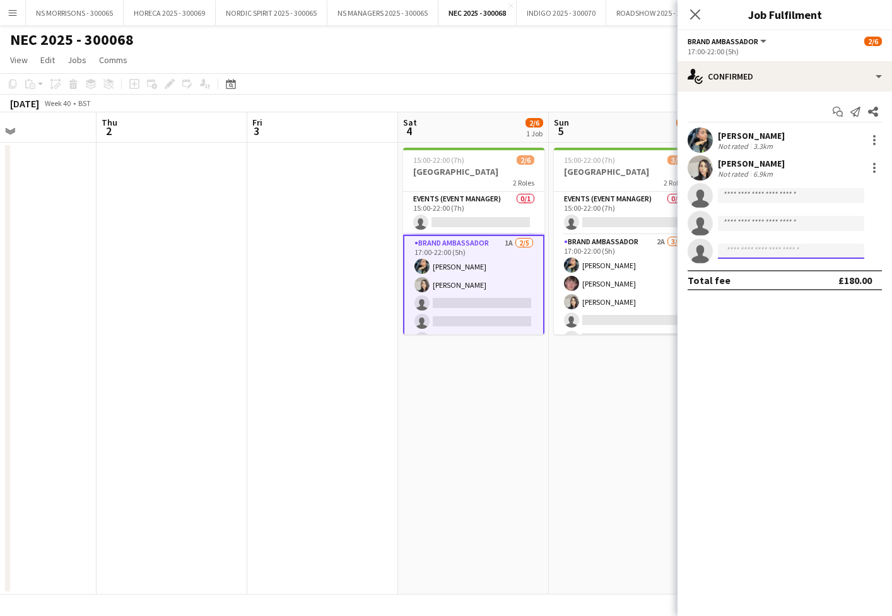
click at [735, 249] on input at bounding box center [791, 251] width 146 height 15
type input "****"
click at [737, 268] on span "[PERSON_NAME]" at bounding box center [764, 269] width 73 height 11
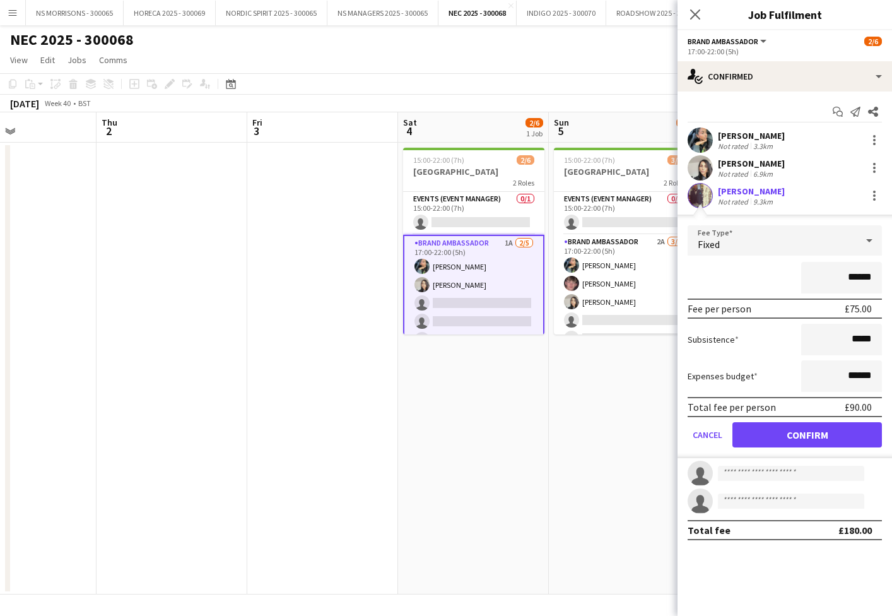
click at [756, 433] on button "Confirm" at bounding box center [808, 434] width 150 height 25
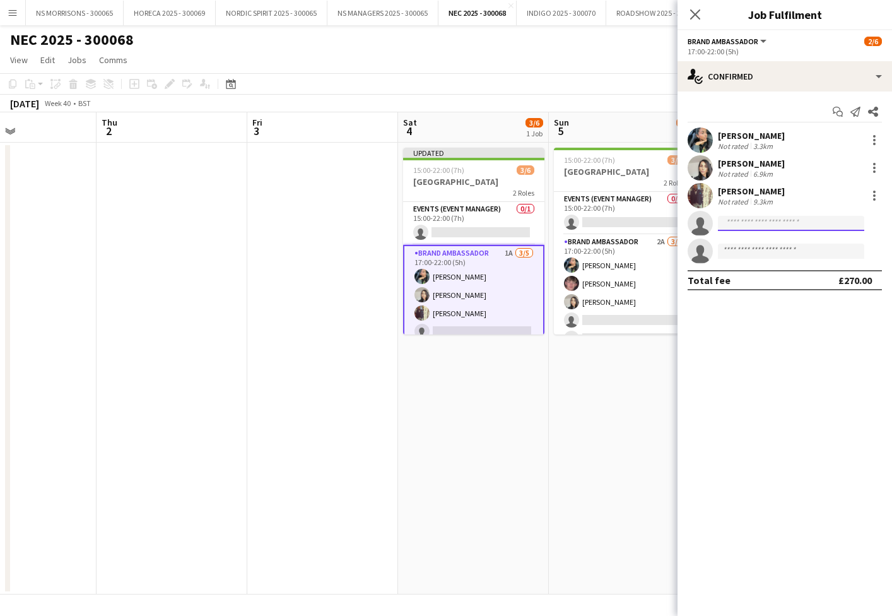
click at [738, 222] on input at bounding box center [791, 223] width 146 height 15
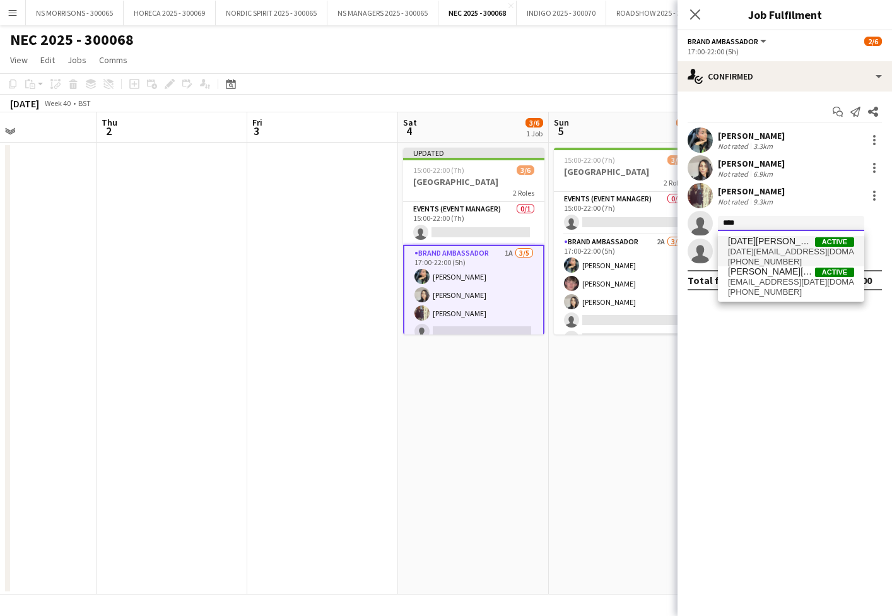
type input "****"
click at [738, 244] on span "[DATE][PERSON_NAME]" at bounding box center [771, 241] width 87 height 11
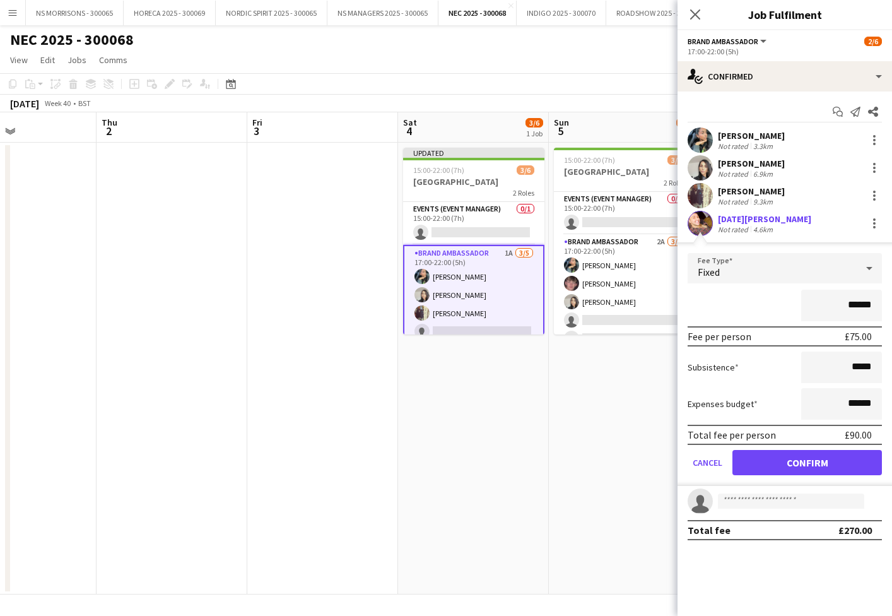
click at [745, 456] on button "Confirm" at bounding box center [808, 462] width 150 height 25
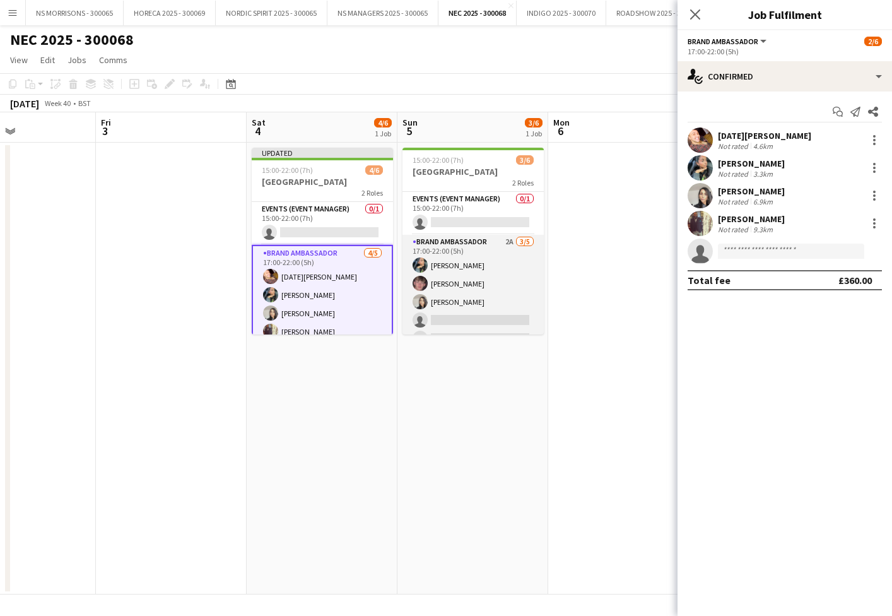
click at [484, 326] on app-card-role "Brand Ambassador 2A [DATE] 17:00-22:00 (5h) [PERSON_NAME] [PERSON_NAME] [PERSON…" at bounding box center [473, 293] width 141 height 116
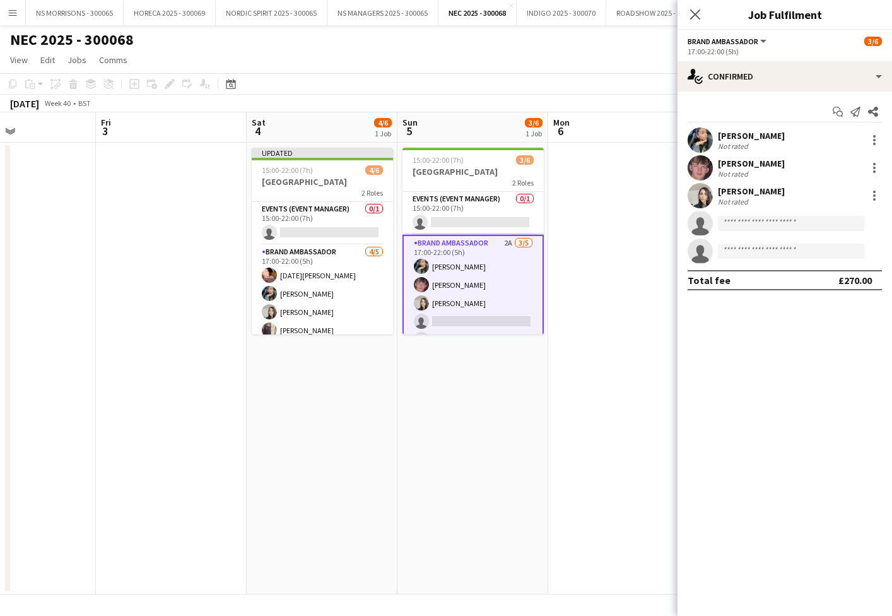
scroll to position [0, 507]
click at [731, 225] on input at bounding box center [791, 223] width 146 height 15
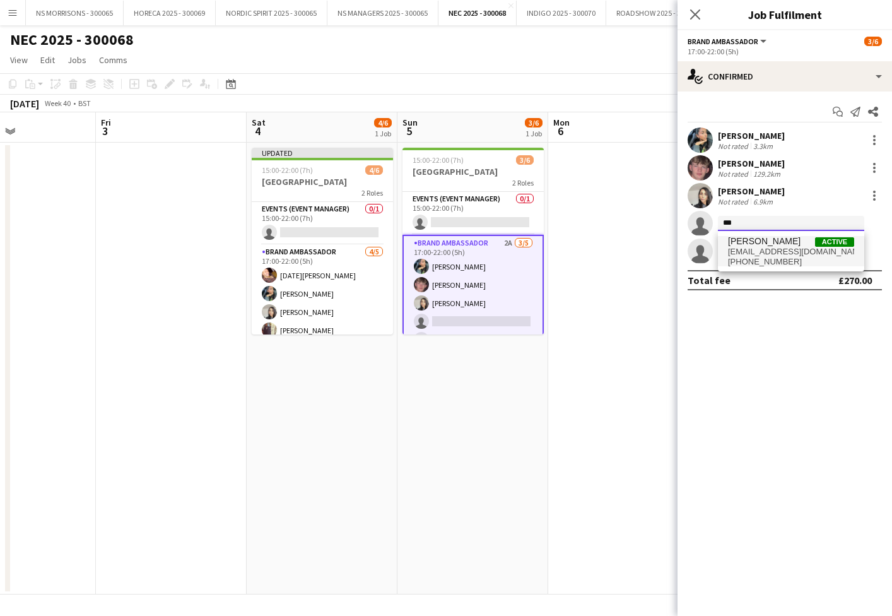
type input "***"
click at [774, 245] on span "[PERSON_NAME]" at bounding box center [764, 241] width 73 height 11
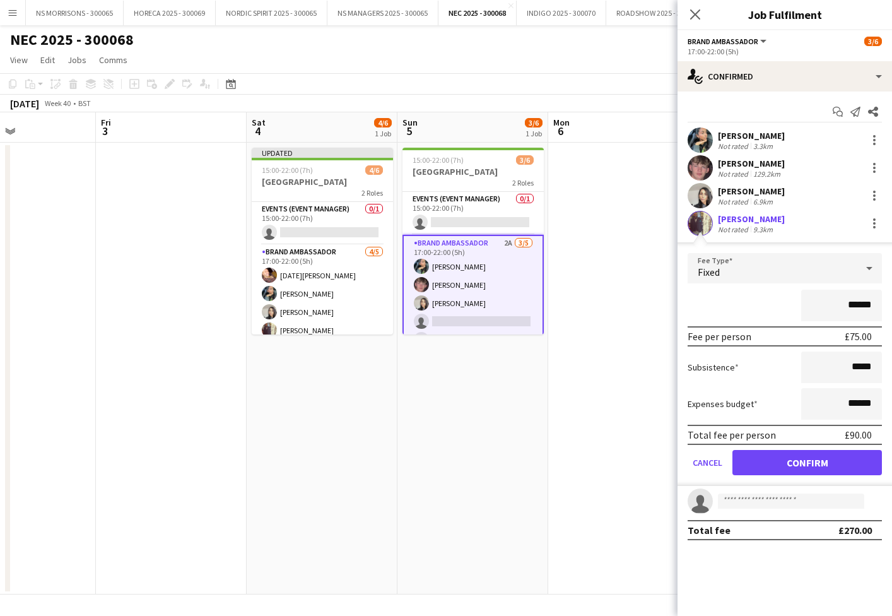
click at [795, 461] on button "Confirm" at bounding box center [808, 462] width 150 height 25
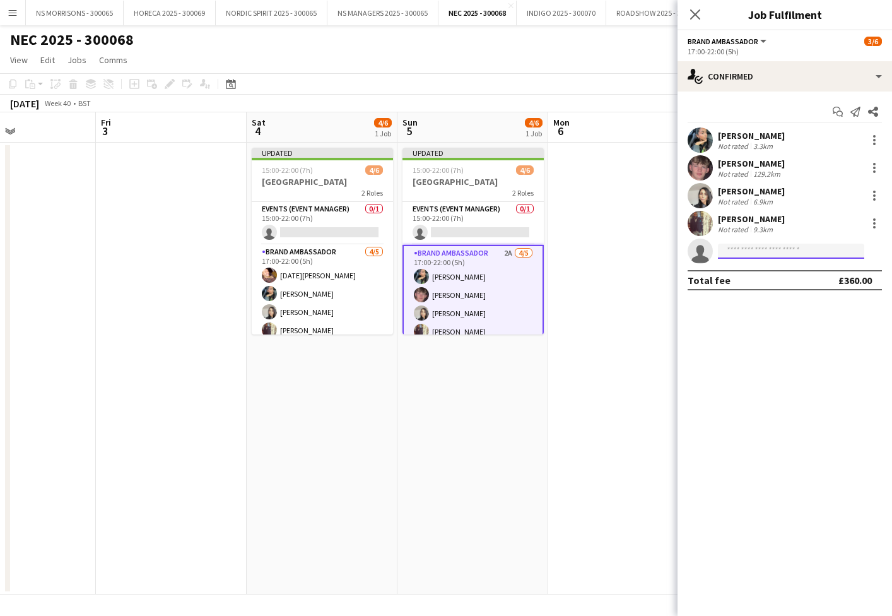
click at [747, 252] on input at bounding box center [791, 251] width 146 height 15
type input "*****"
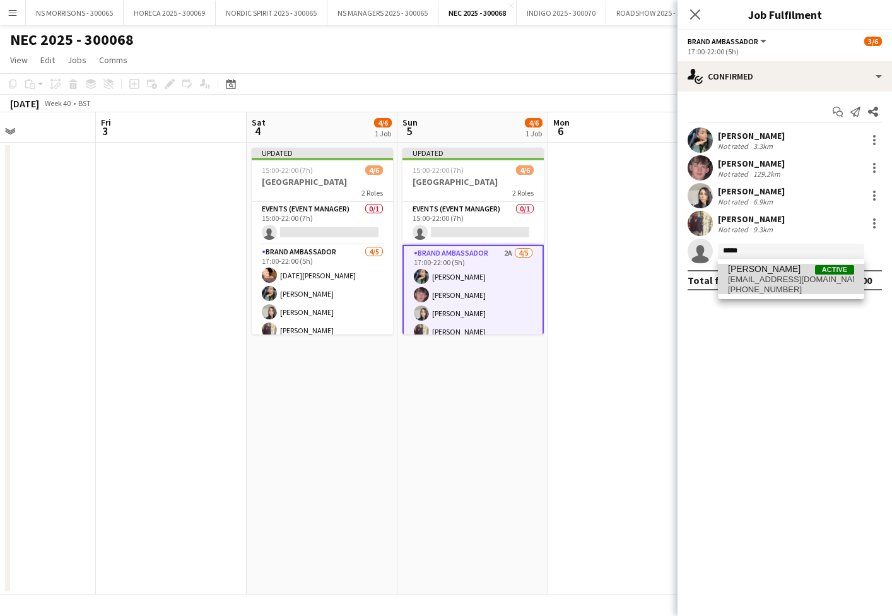
click at [752, 277] on span "[EMAIL_ADDRESS][DOMAIN_NAME]" at bounding box center [791, 279] width 126 height 10
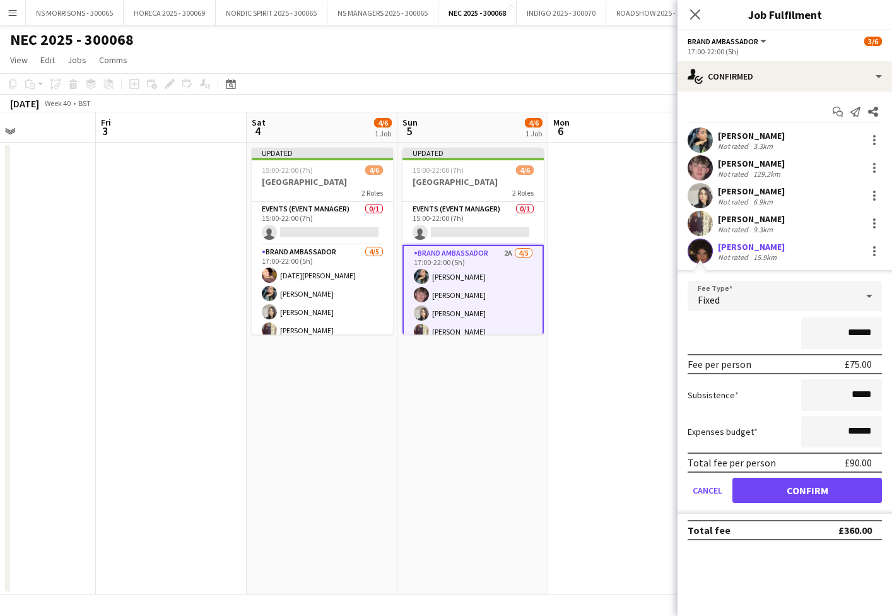
drag, startPoint x: 764, startPoint y: 488, endPoint x: 756, endPoint y: 489, distance: 8.3
click at [764, 488] on button "Confirm" at bounding box center [808, 490] width 150 height 25
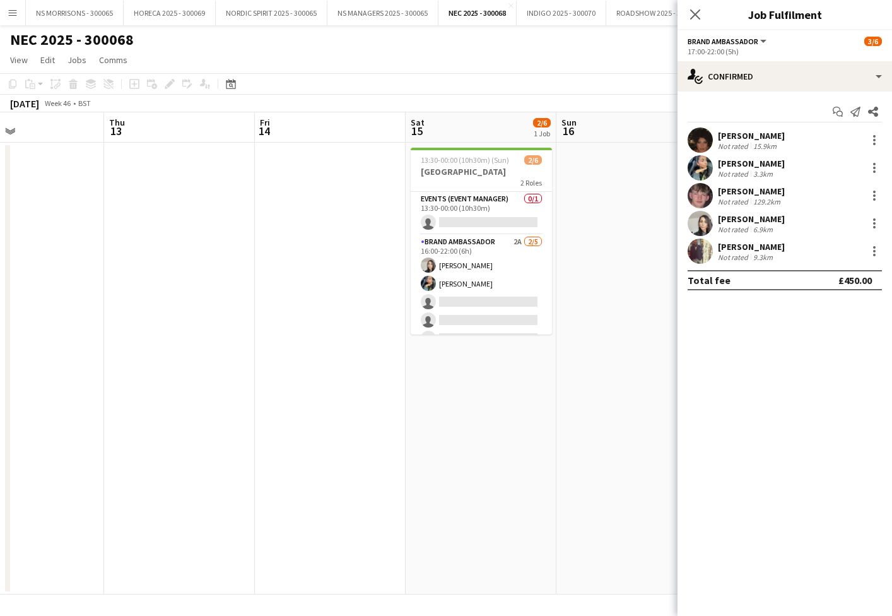
scroll to position [0, 514]
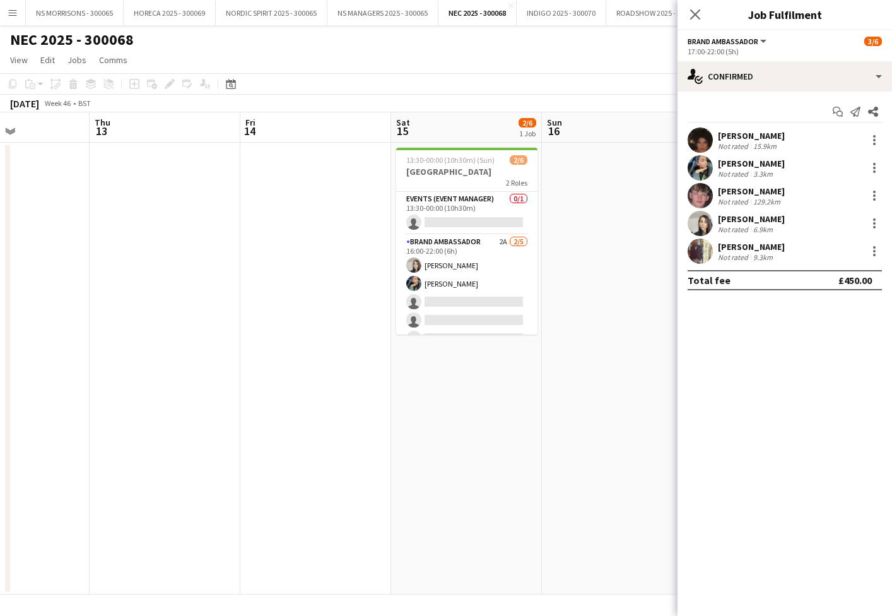
drag, startPoint x: 497, startPoint y: 309, endPoint x: 780, endPoint y: 276, distance: 284.6
click at [497, 309] on app-card-role "Brand Ambassador 2A [DATE] 16:00-22:00 (6h) [PERSON_NAME] [PERSON_NAME] single-…" at bounding box center [466, 293] width 141 height 116
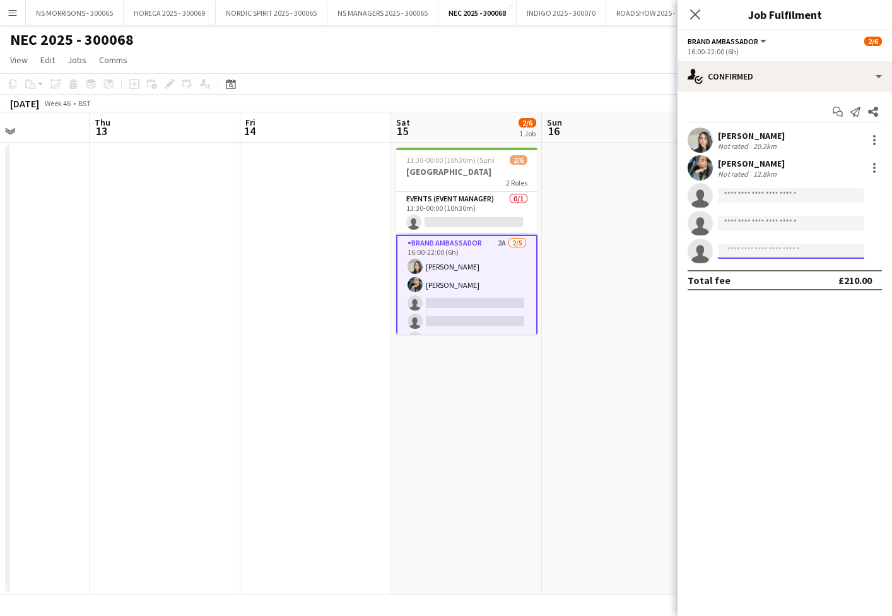
click at [784, 255] on input at bounding box center [791, 251] width 146 height 15
type input "***"
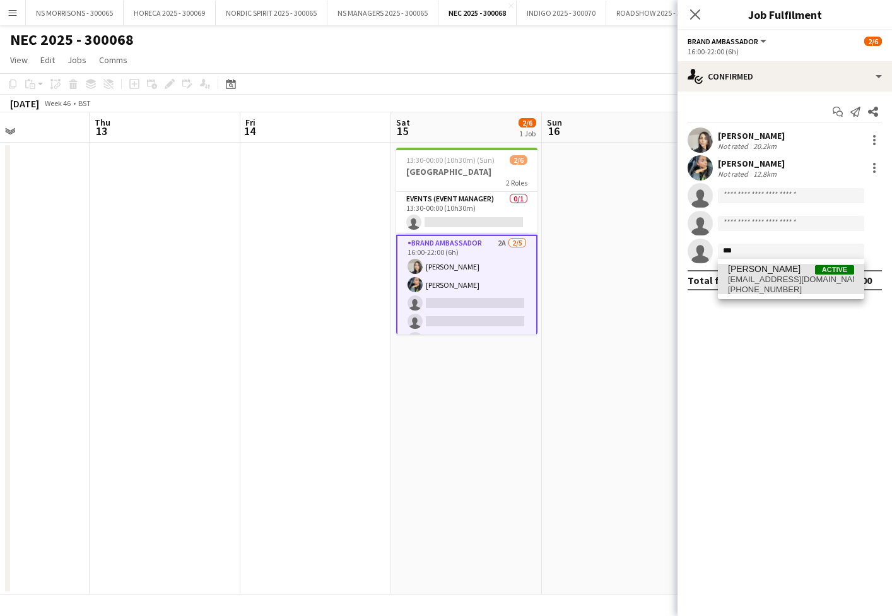
drag, startPoint x: 789, startPoint y: 259, endPoint x: 789, endPoint y: 288, distance: 28.4
click at [789, 288] on span "[PHONE_NUMBER]" at bounding box center [791, 290] width 126 height 10
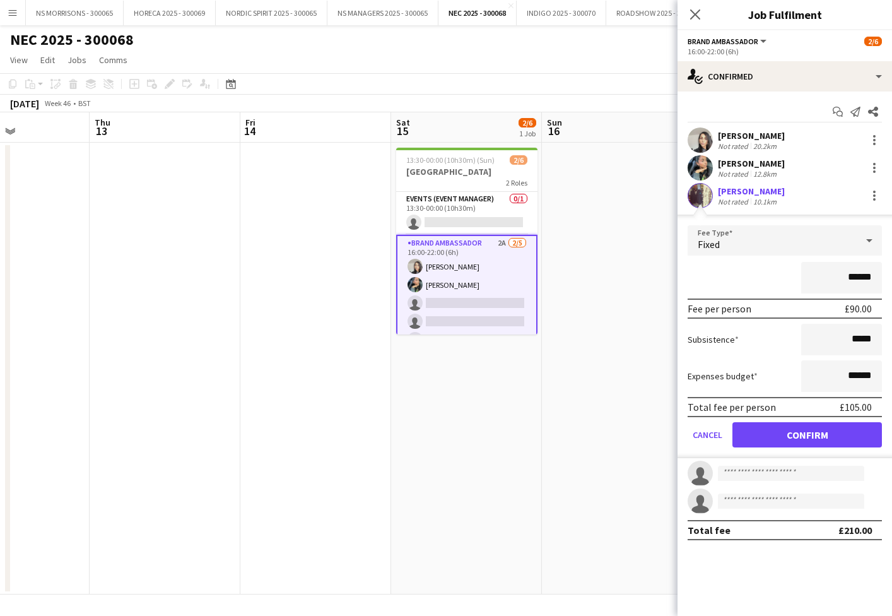
click at [763, 432] on button "Confirm" at bounding box center [808, 434] width 150 height 25
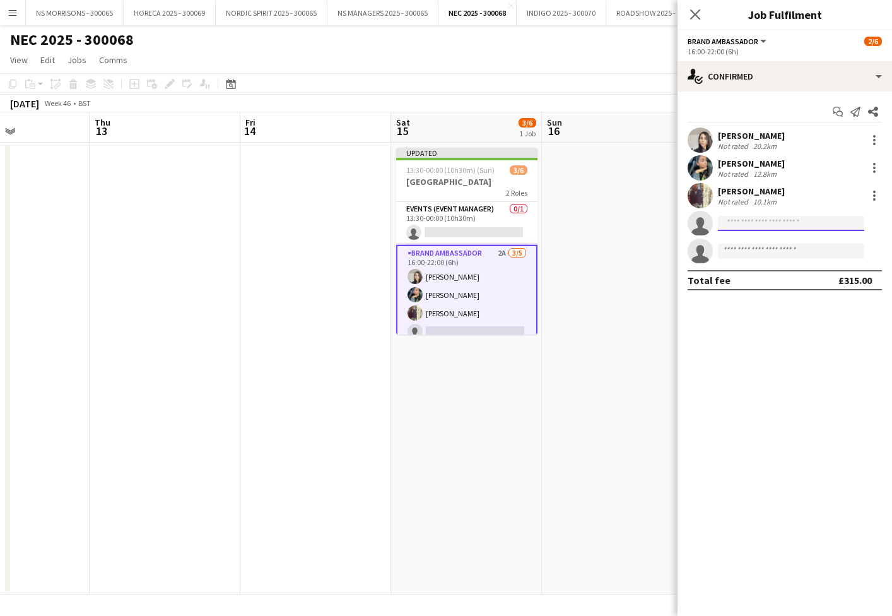
click at [743, 222] on input at bounding box center [791, 223] width 146 height 15
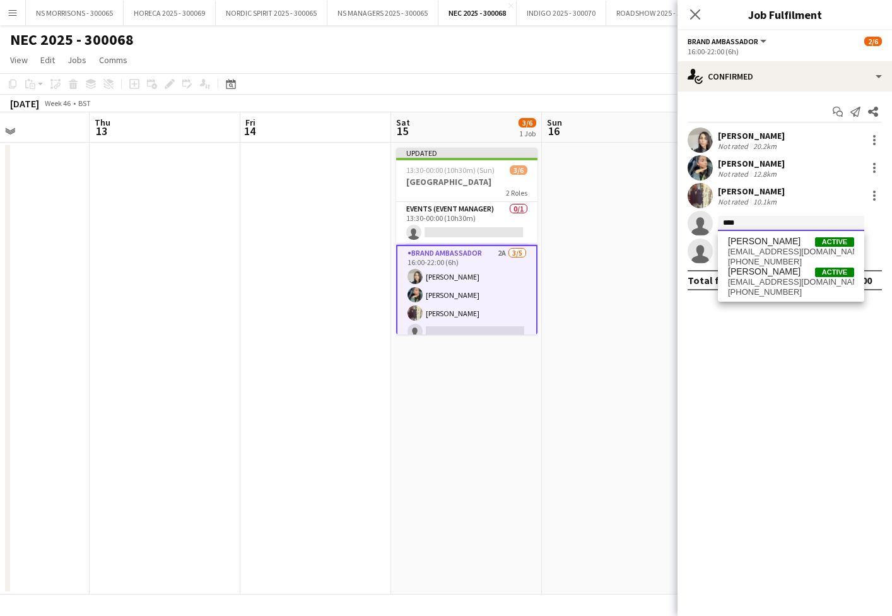
scroll to position [0, 0]
type input "****"
drag, startPoint x: 744, startPoint y: 276, endPoint x: 752, endPoint y: 302, distance: 27.0
click at [744, 276] on span "[PERSON_NAME]" at bounding box center [764, 271] width 73 height 11
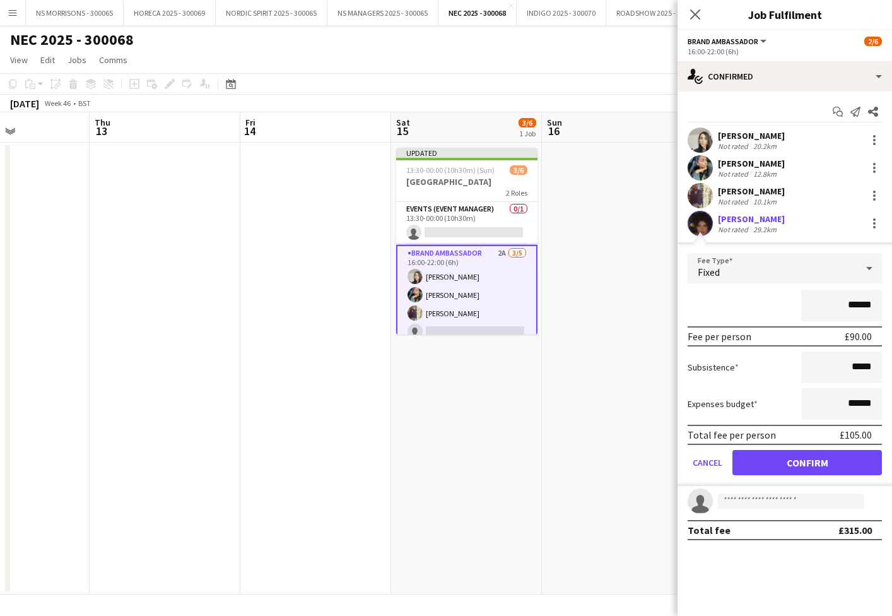
click at [748, 459] on button "Confirm" at bounding box center [808, 462] width 150 height 25
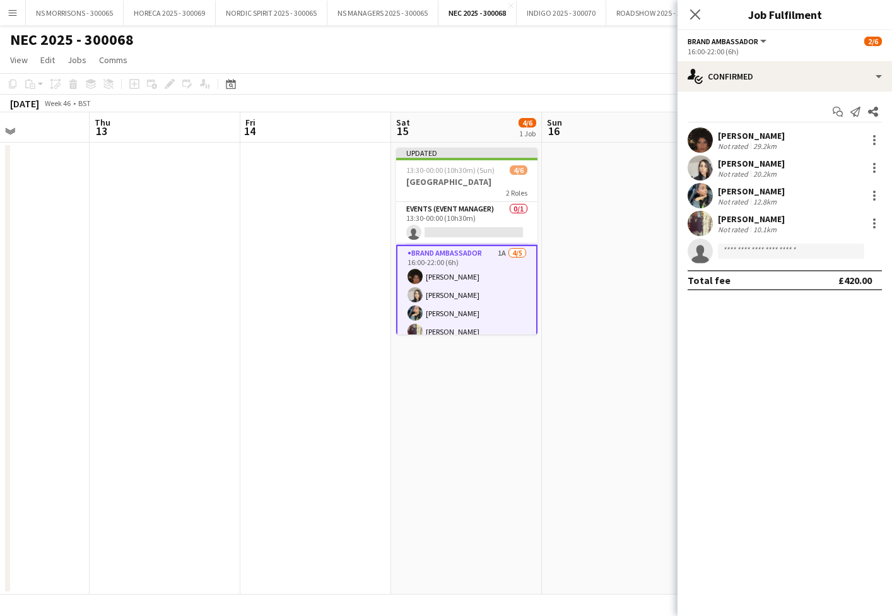
drag, startPoint x: 122, startPoint y: 335, endPoint x: 382, endPoint y: 273, distance: 266.8
click at [122, 335] on app-date-cell at bounding box center [165, 369] width 151 height 452
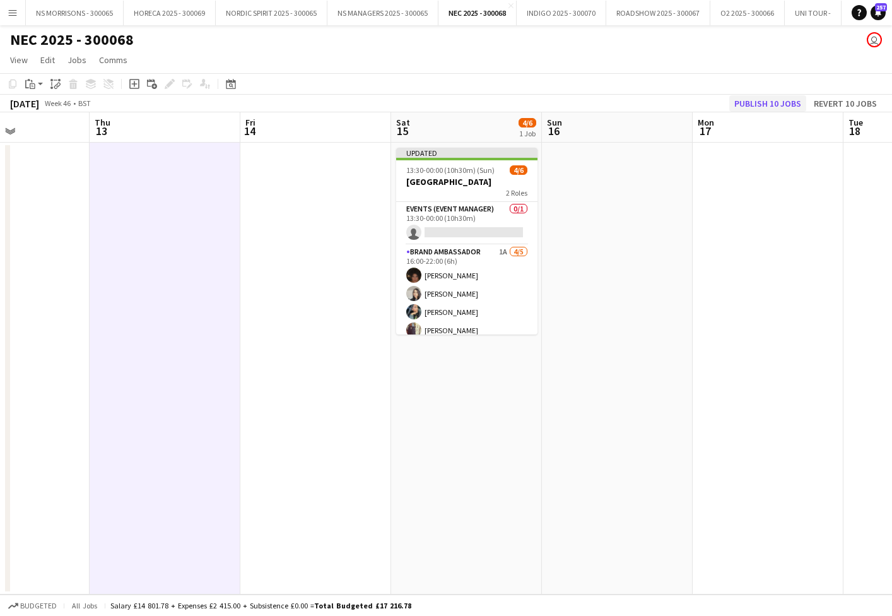
click at [770, 105] on button "Publish 10 jobs" at bounding box center [767, 103] width 77 height 16
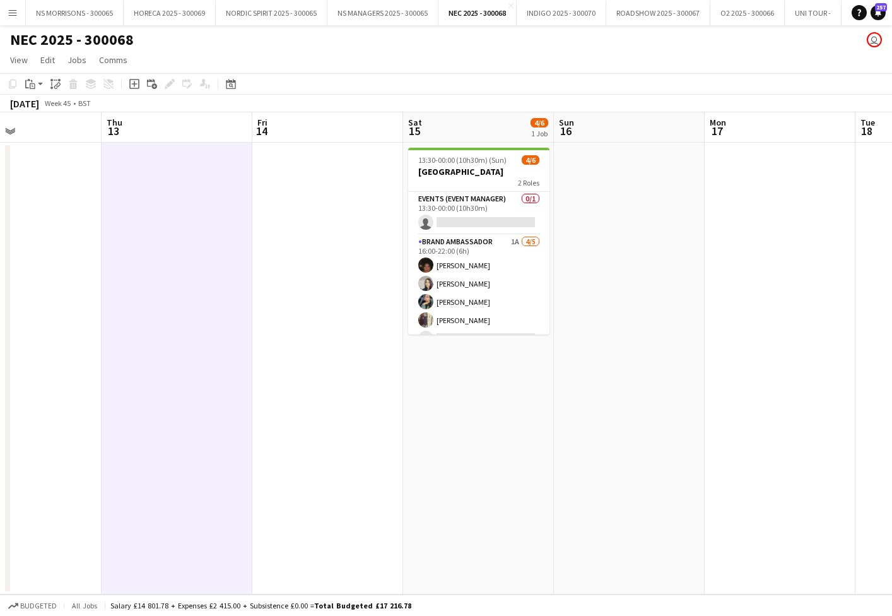
scroll to position [0, 364]
